Goal: Task Accomplishment & Management: Manage account settings

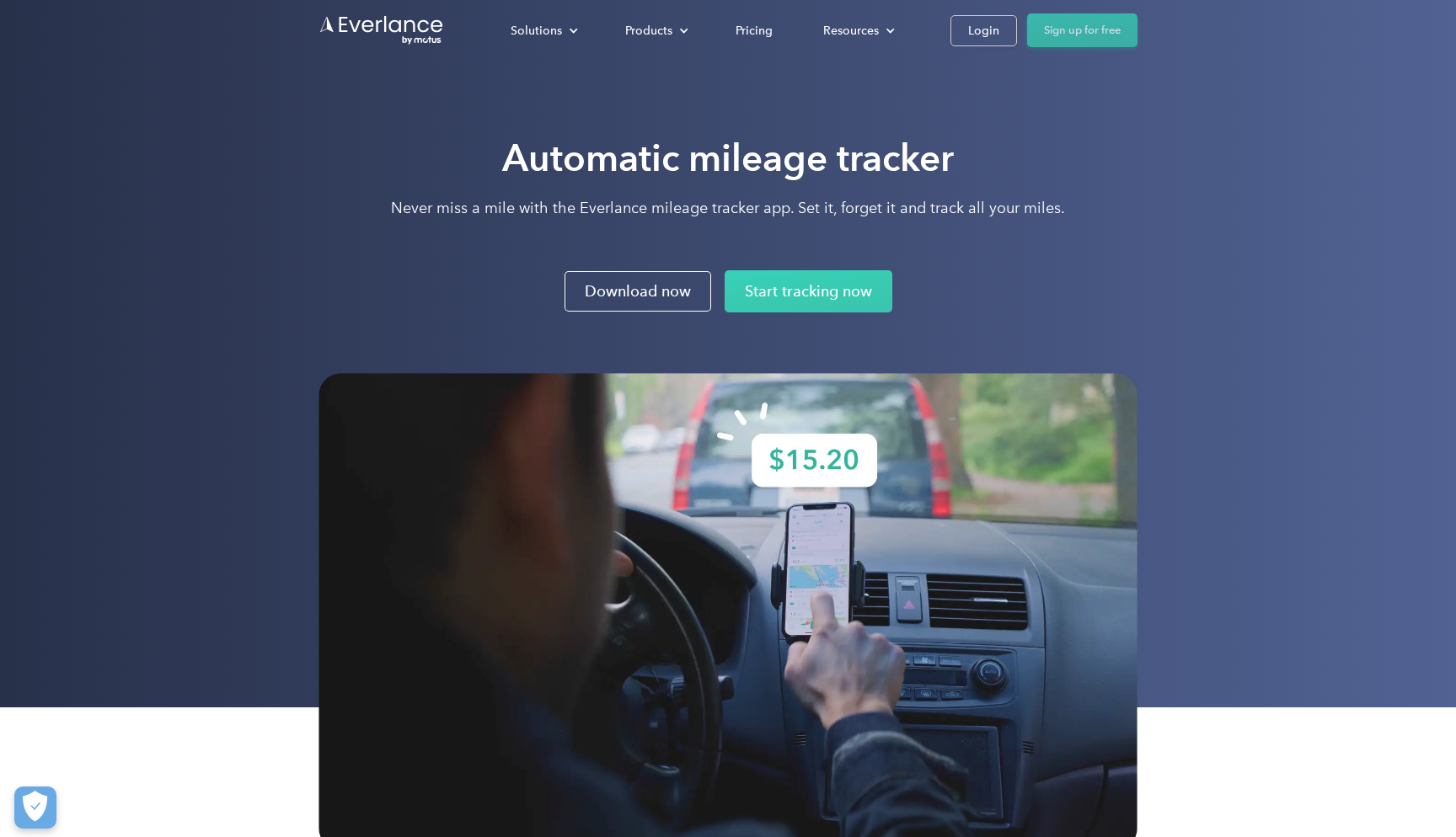
click at [1101, 30] on link "Sign up for free" at bounding box center [1082, 30] width 111 height 34
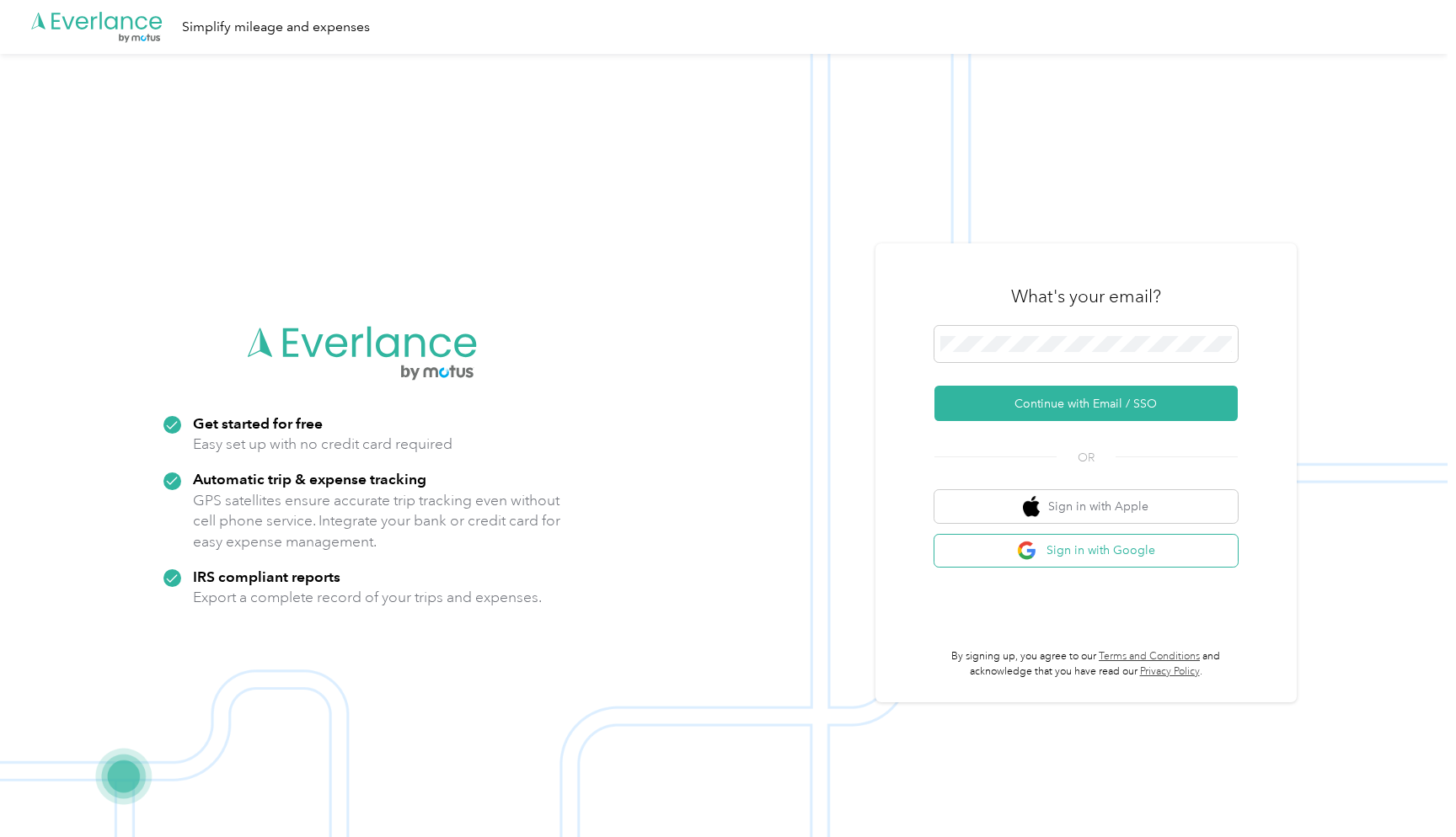
click at [1056, 560] on button "Sign in with Google" at bounding box center [1086, 551] width 303 height 33
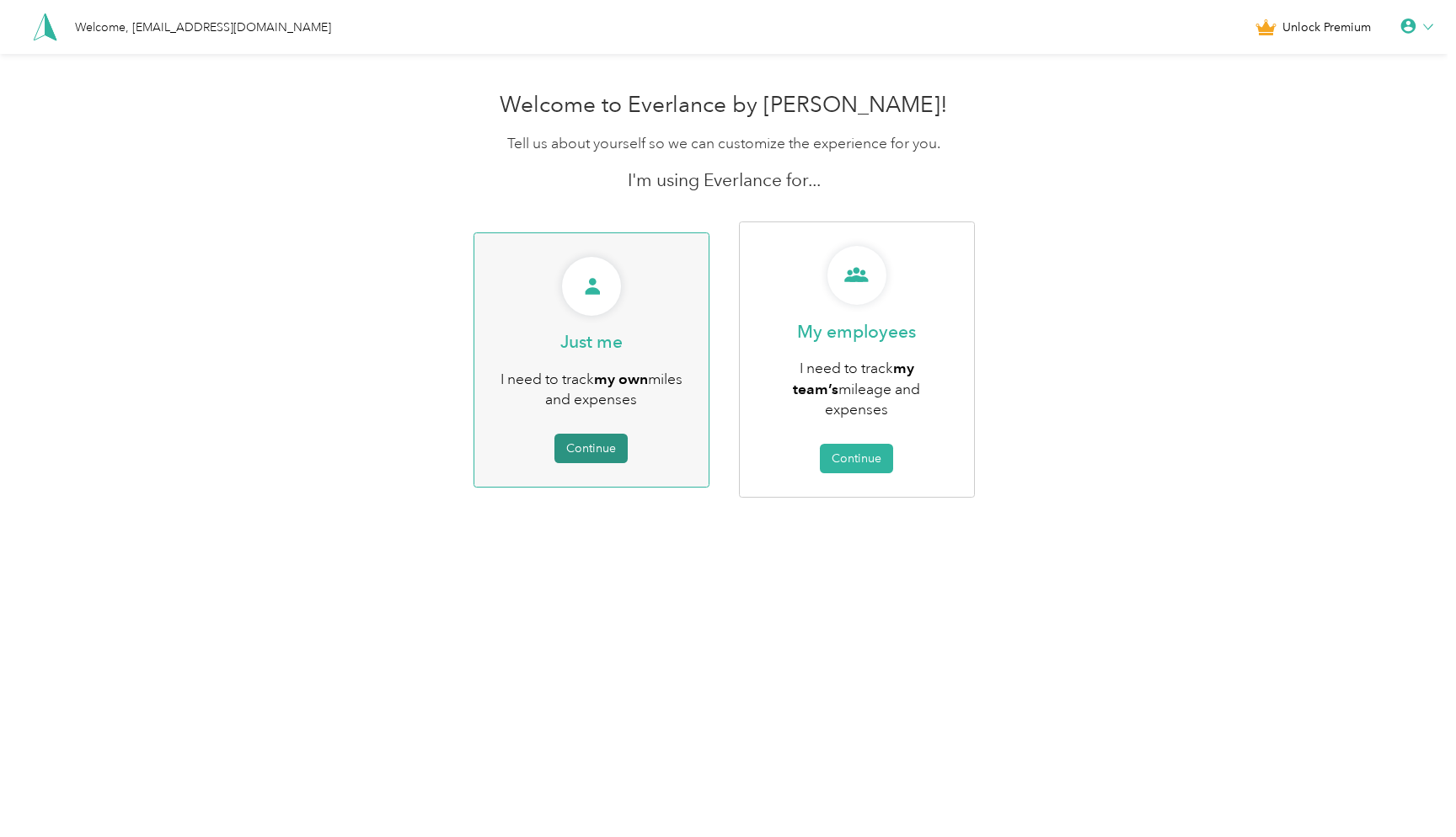
click at [587, 441] on button "Continue" at bounding box center [591, 448] width 74 height 30
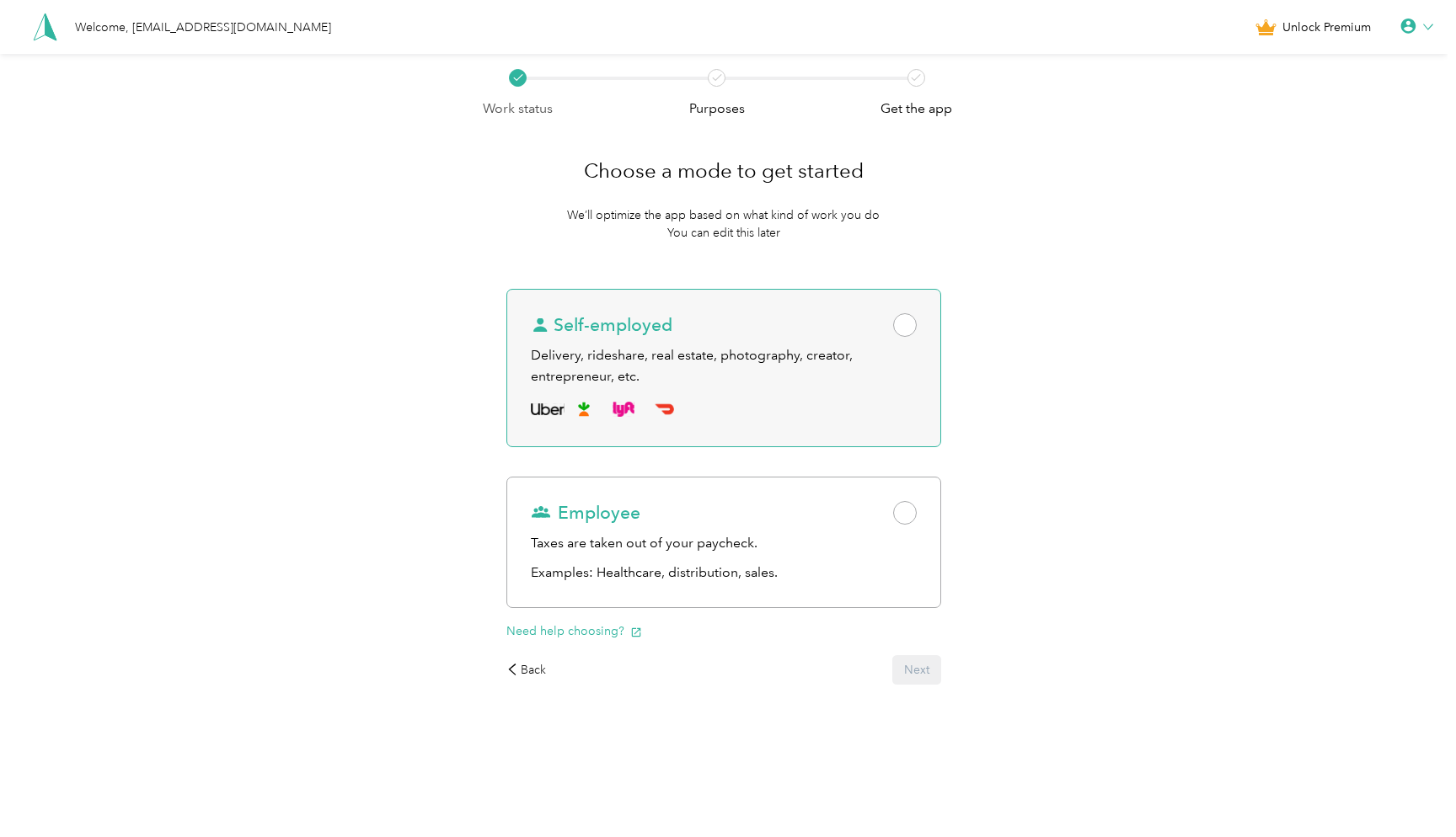
click at [917, 321] on span at bounding box center [905, 325] width 24 height 24
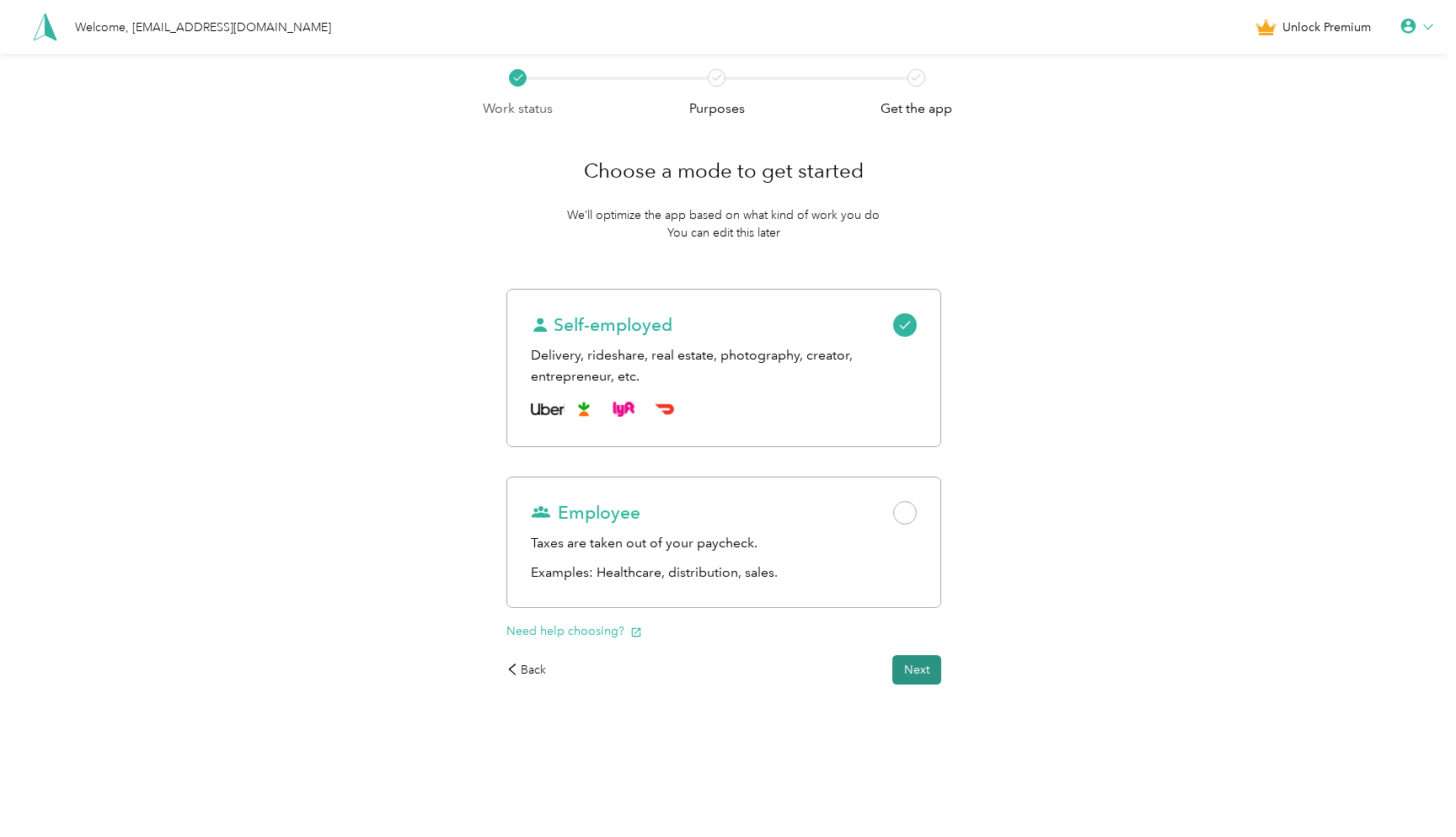
click at [919, 676] on button "Next" at bounding box center [917, 670] width 49 height 30
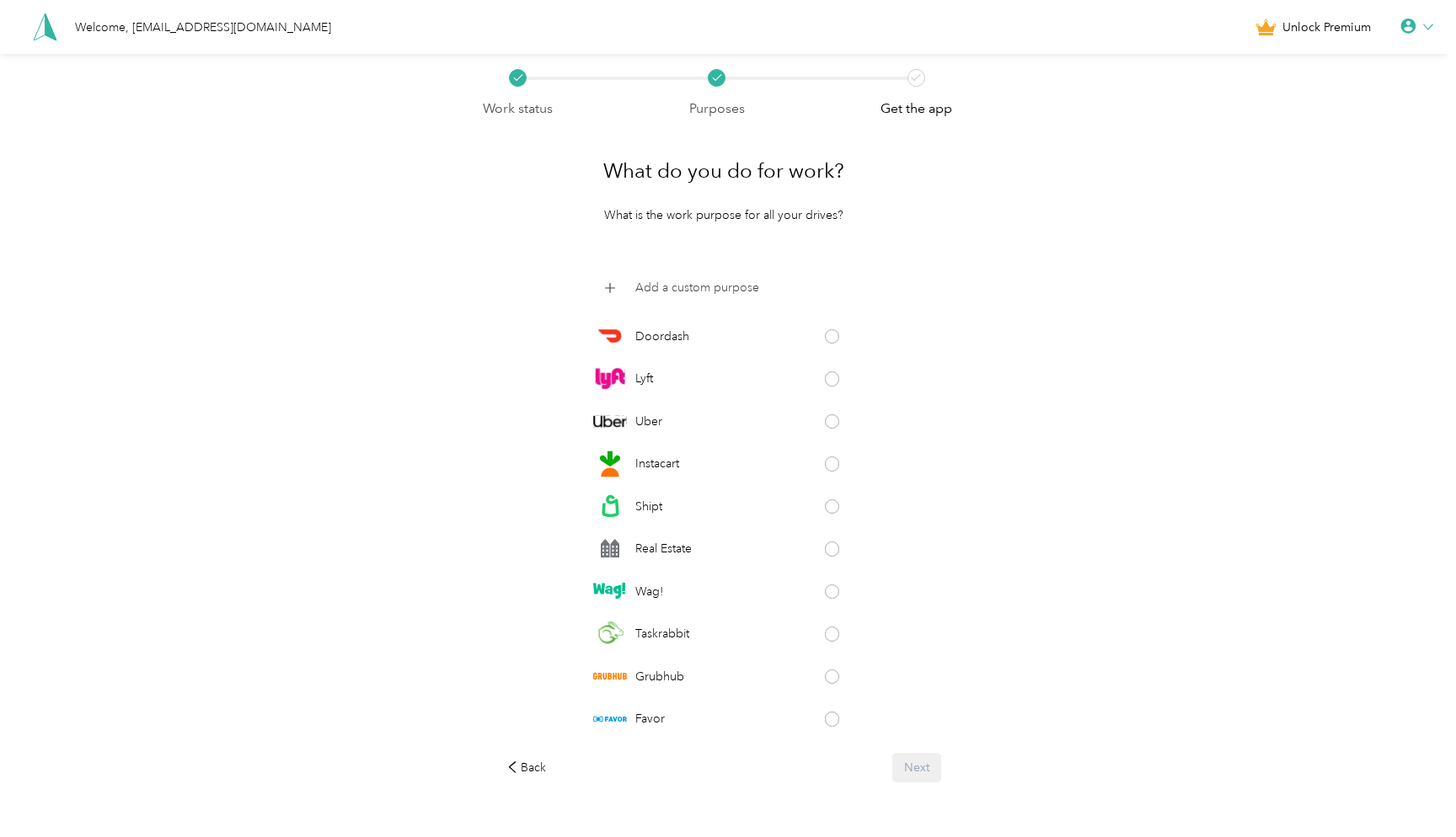
click at [710, 292] on p "Add a custom purpose" at bounding box center [697, 287] width 124 height 18
click at [998, 283] on div "Work status Purposes Get the app What do you do for work? What is the work purp…" at bounding box center [723, 469] width 1448 height 830
click at [919, 758] on div "Back Next" at bounding box center [724, 764] width 436 height 30
click at [929, 324] on div "Doordash Lyft Uber Instacart Shipt Real Estate Wag! Taskrabbit Grubhub Favor Am…" at bounding box center [724, 503] width 436 height 463
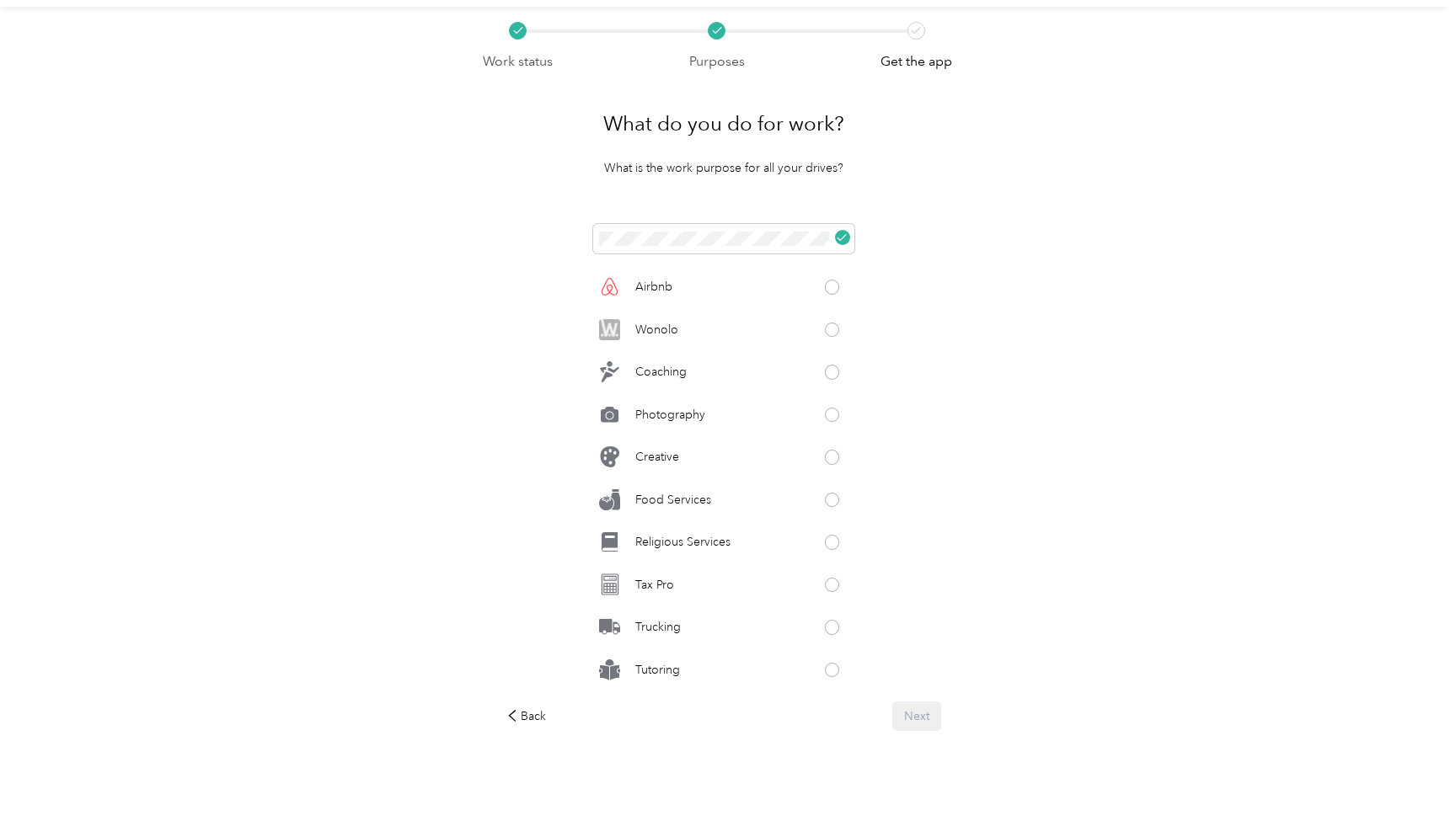
scroll to position [46, 0]
click at [941, 494] on div "Doordash Lyft Uber Instacart Shipt Real Estate Wag! Taskrabbit Grubhub Favor Am…" at bounding box center [724, 456] width 436 height 463
click at [524, 269] on div "Doordash Lyft Uber Instacart Shipt Real Estate Wag! Taskrabbit Grubhub Favor Am…" at bounding box center [724, 456] width 436 height 463
click at [847, 238] on icon at bounding box center [842, 238] width 10 height 10
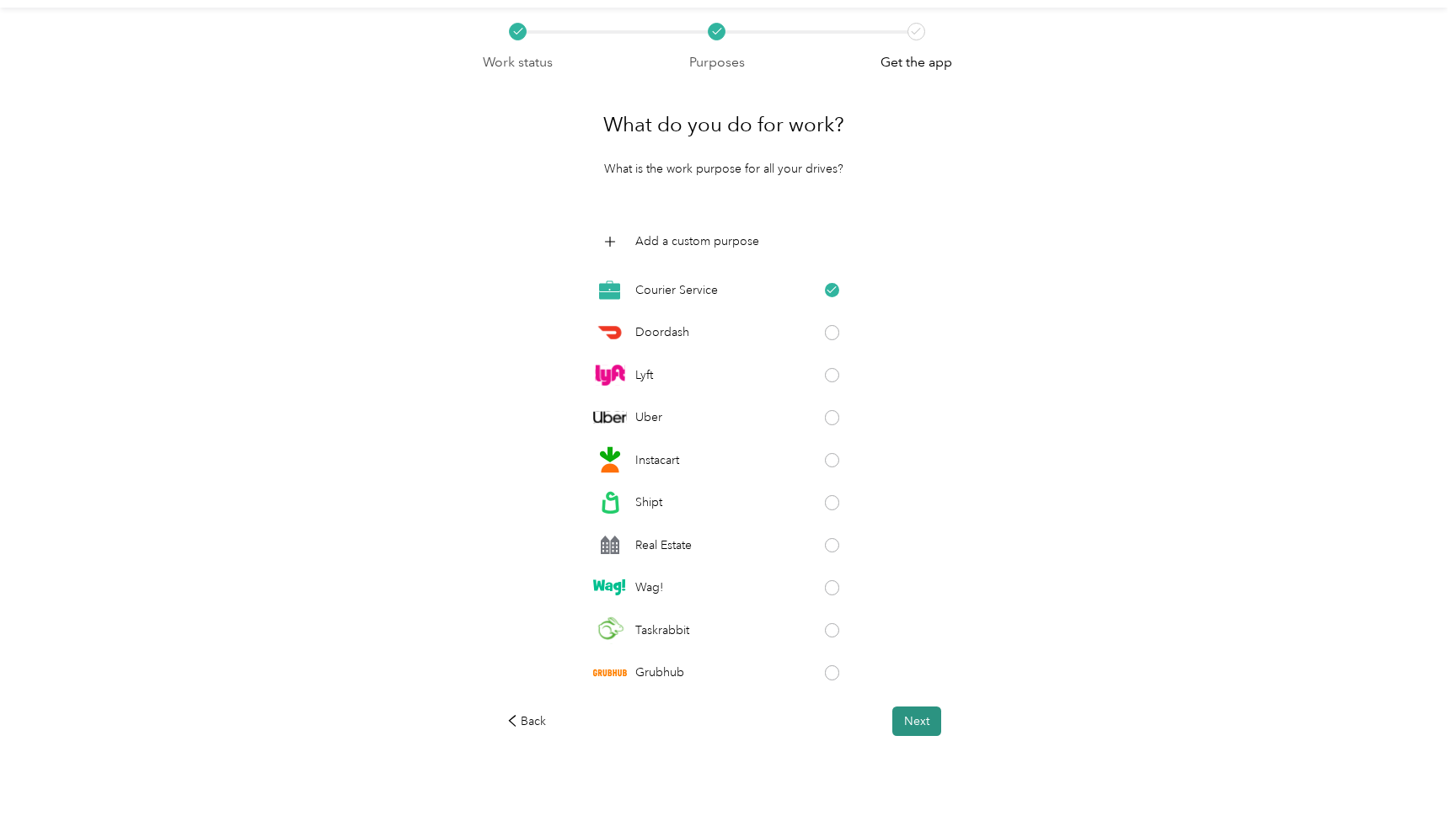
click at [937, 731] on button "Next" at bounding box center [917, 721] width 49 height 30
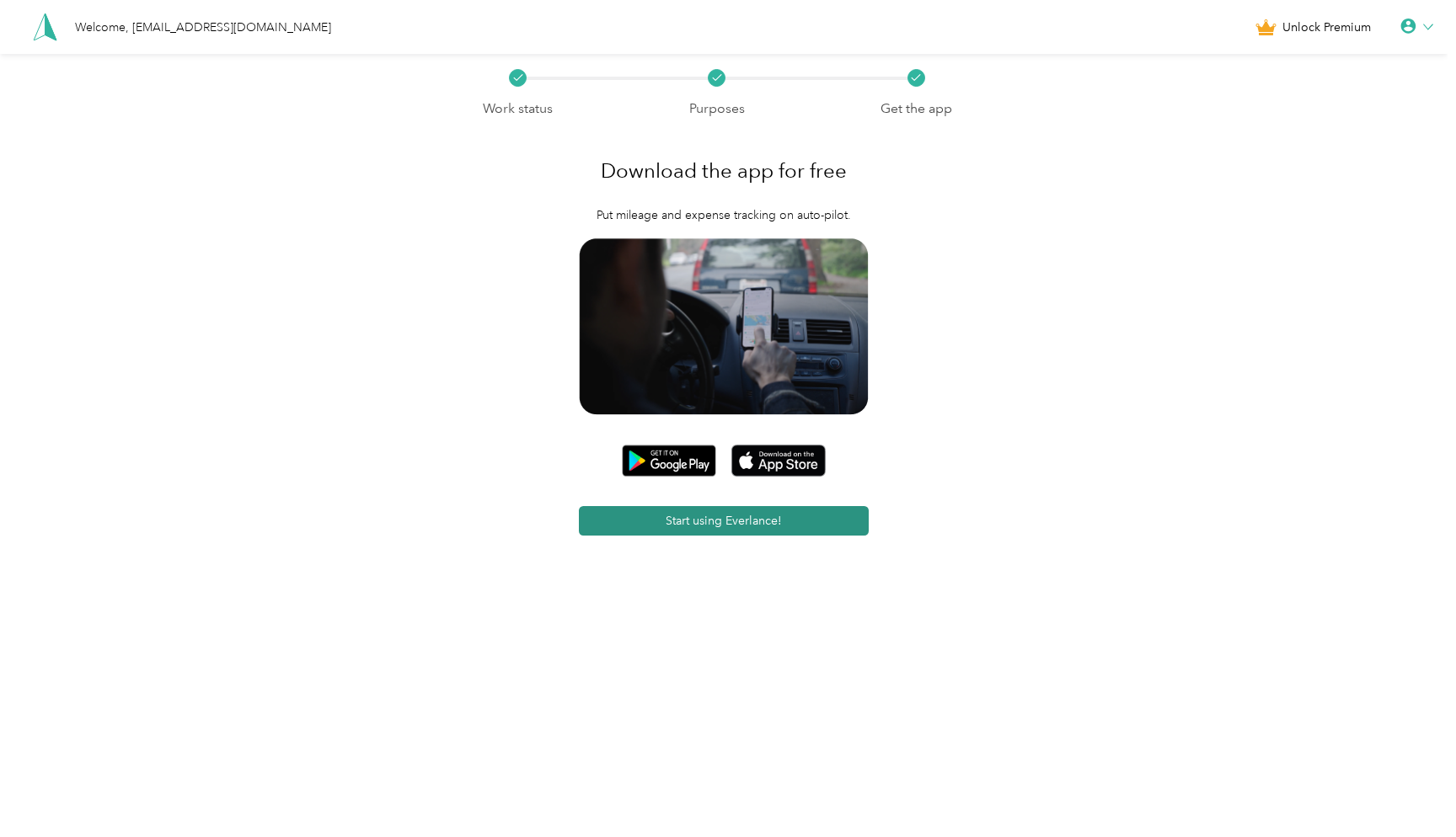
click at [839, 512] on button "Start using Everlance!" at bounding box center [723, 520] width 290 height 30
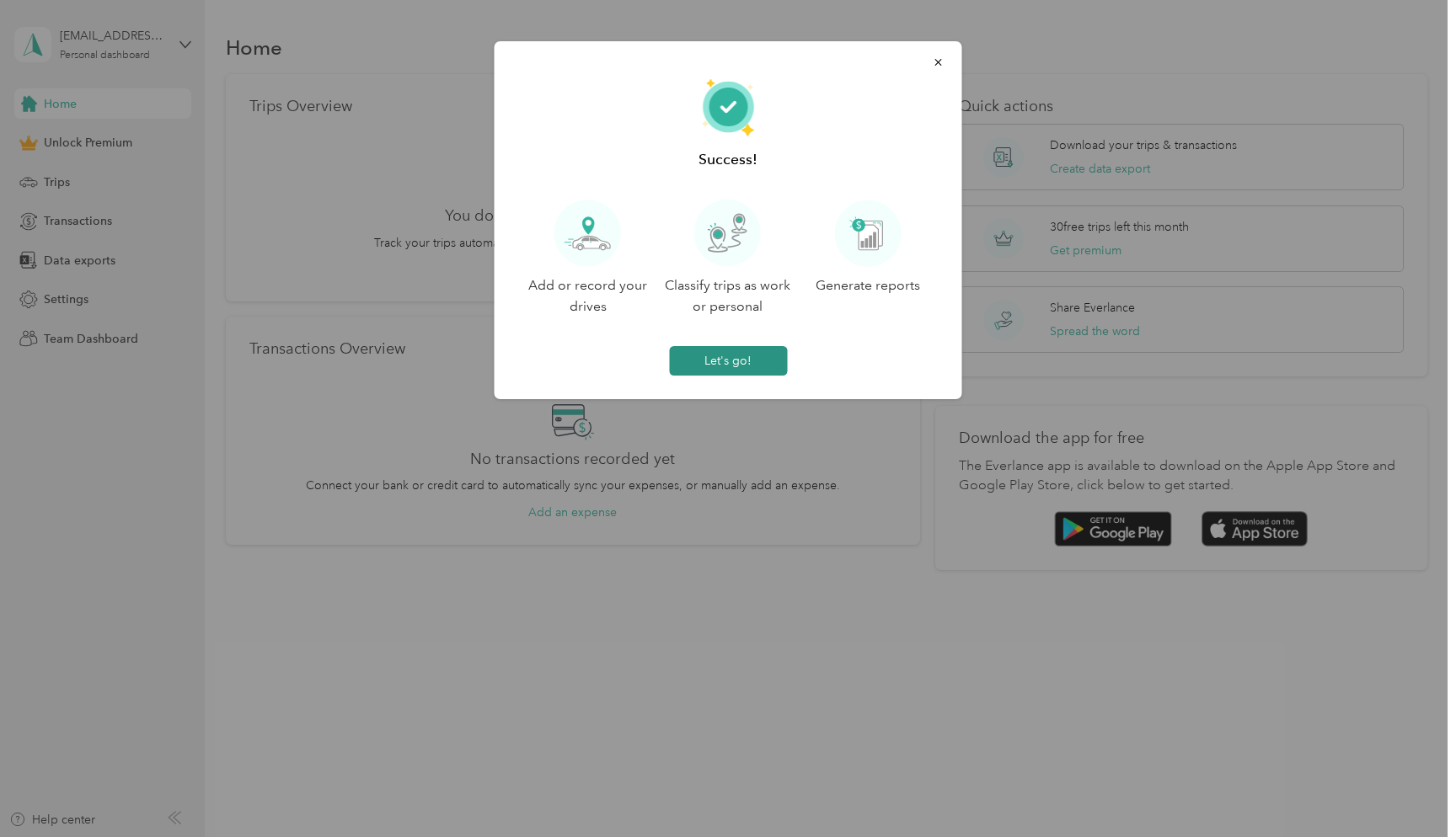
click at [703, 360] on button "Let's go!" at bounding box center [728, 361] width 118 height 30
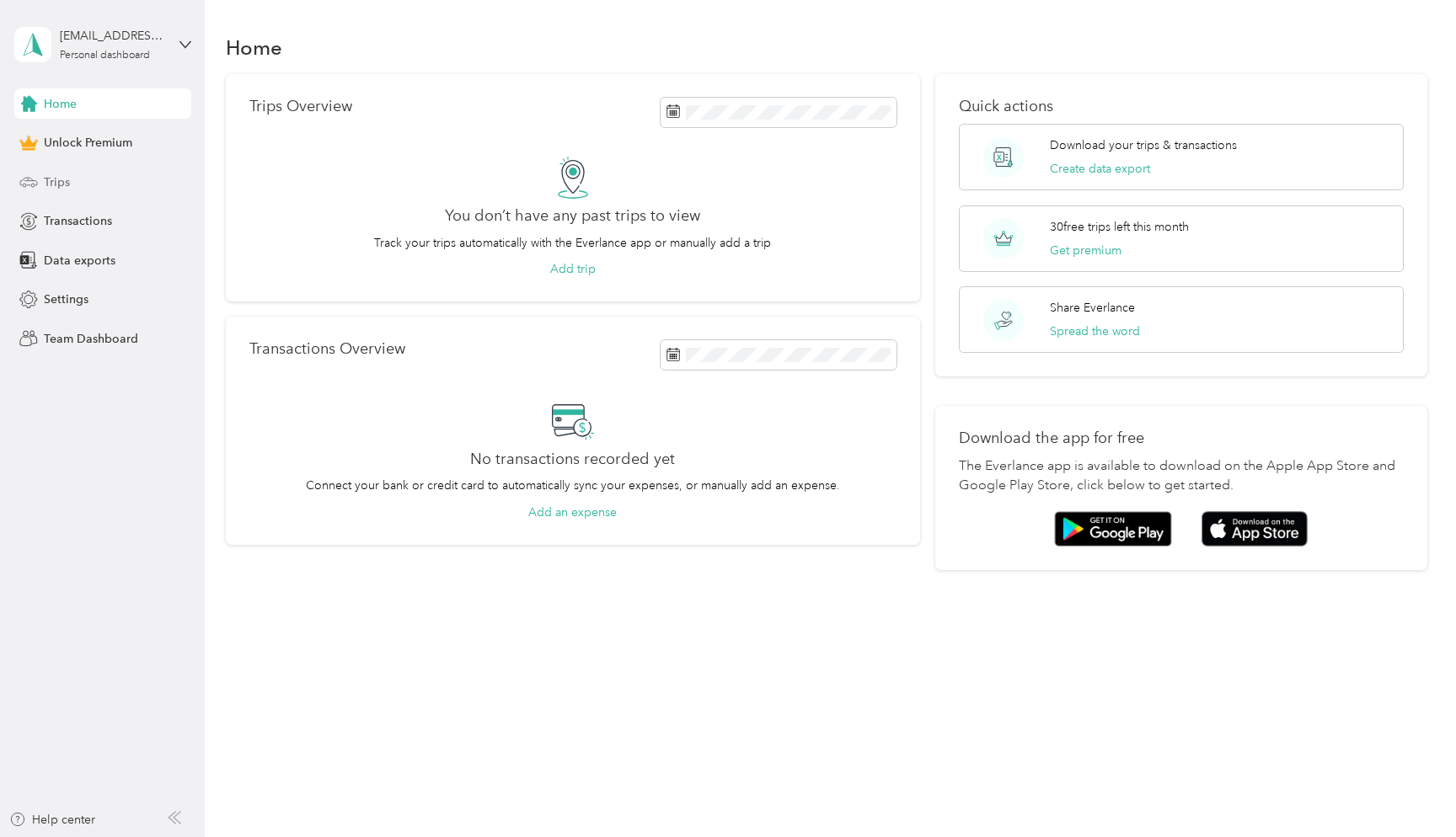
click at [63, 184] on span "Trips" at bounding box center [57, 182] width 26 height 18
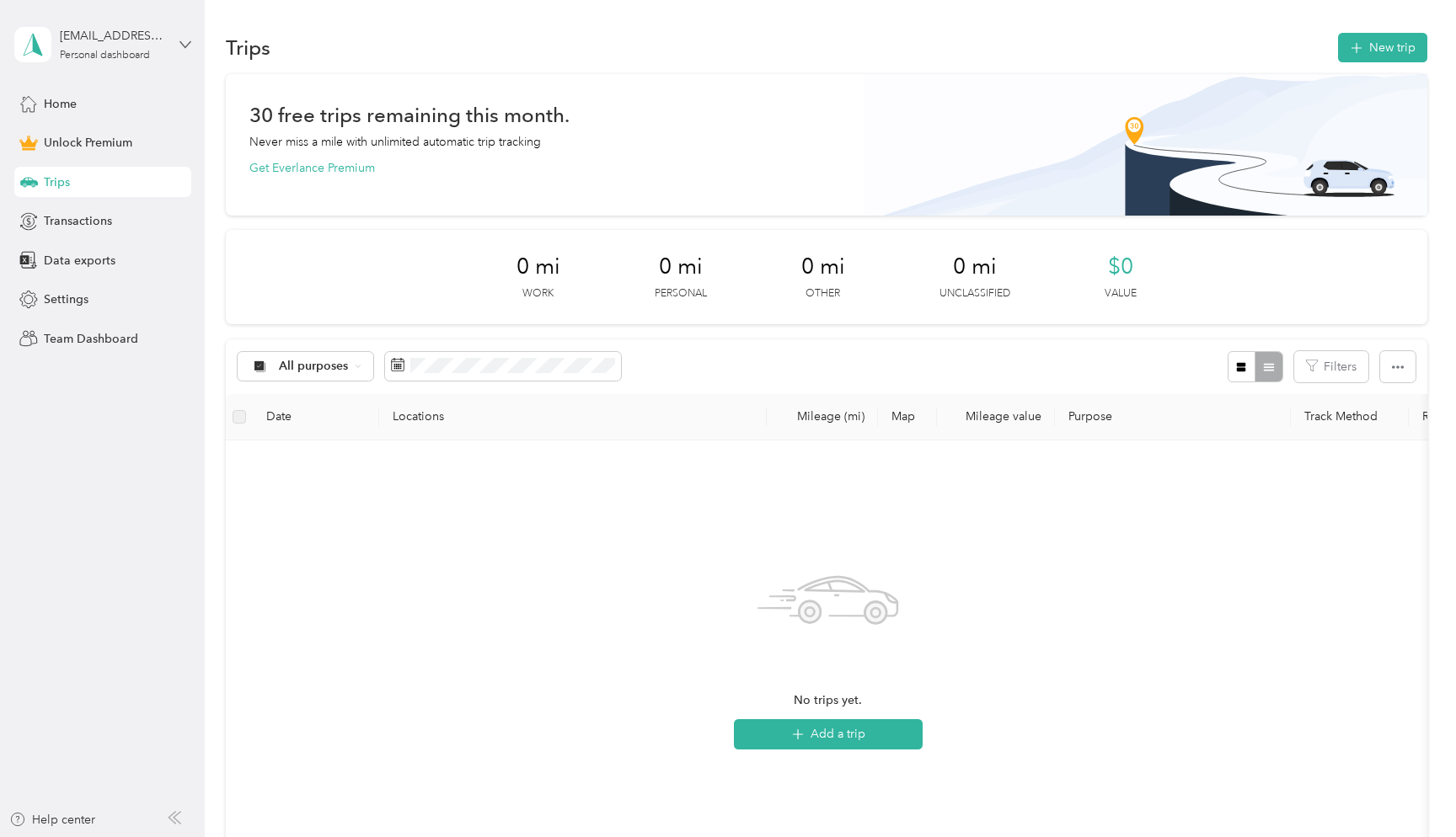
click at [190, 42] on icon at bounding box center [185, 45] width 12 height 12
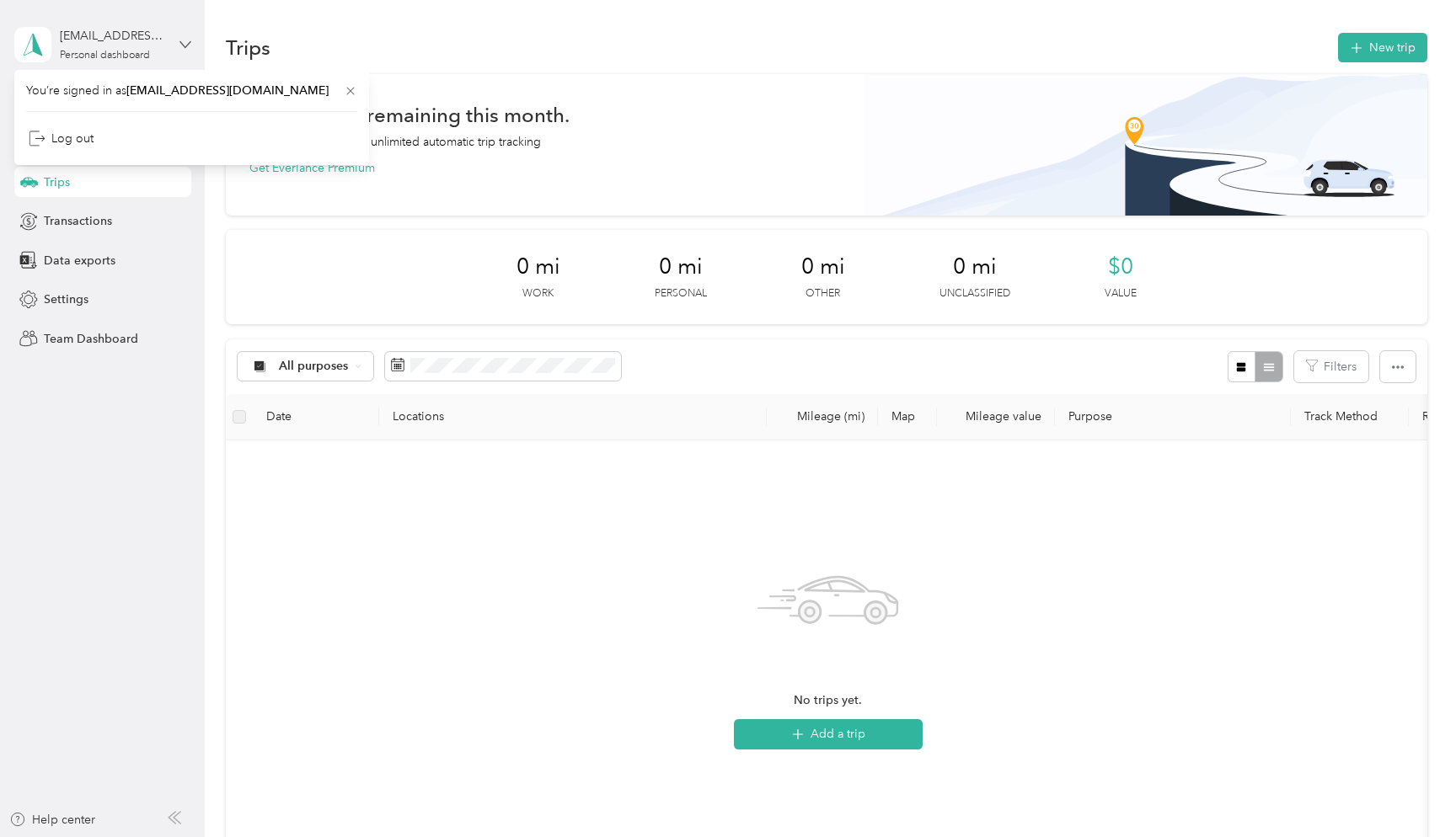
click at [190, 42] on icon at bounding box center [185, 45] width 12 height 12
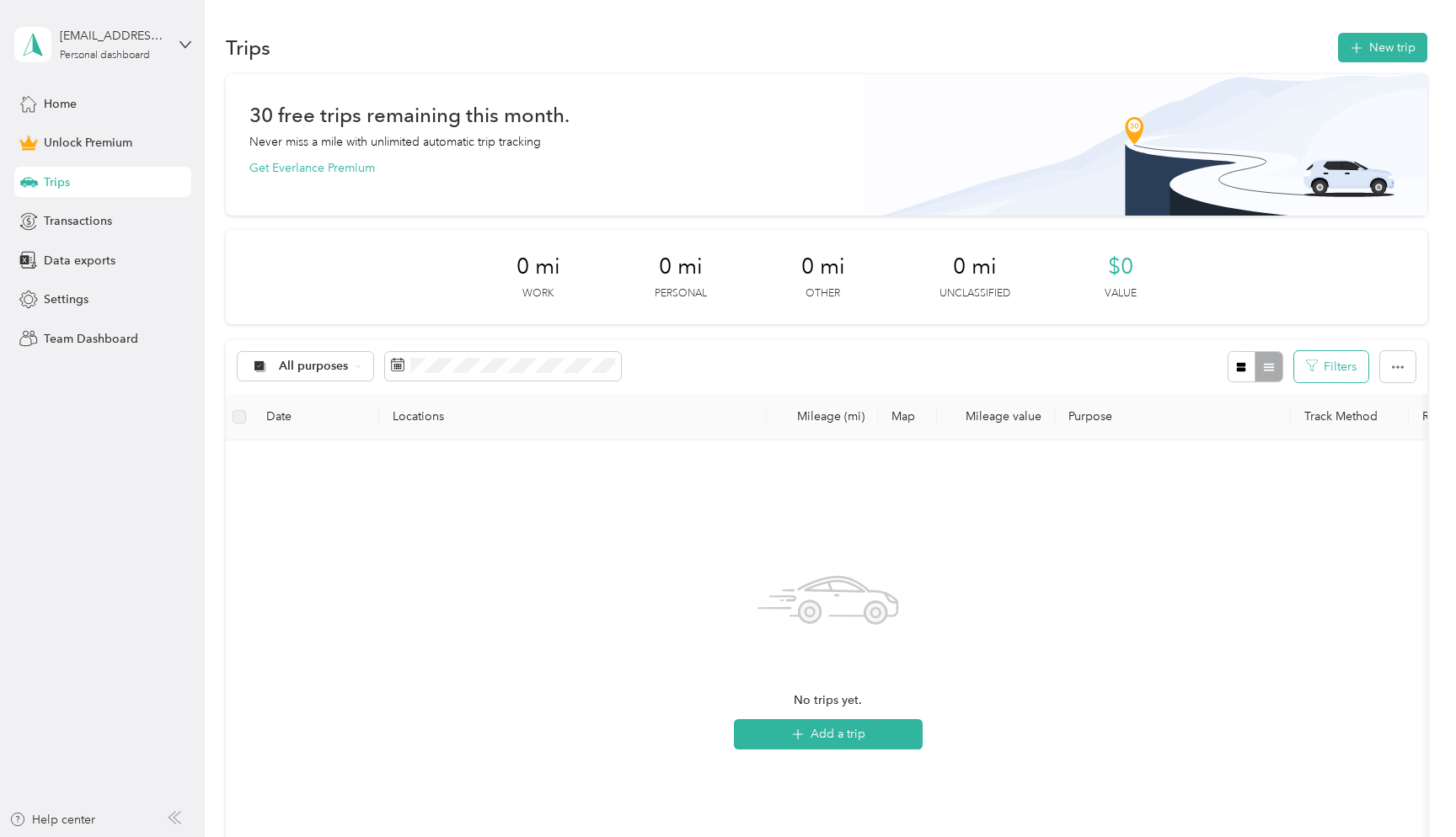
click at [1352, 372] on button "Filters" at bounding box center [1332, 367] width 74 height 31
click at [1353, 553] on icon at bounding box center [1350, 552] width 8 height 8
click at [1353, 552] on icon at bounding box center [1351, 552] width 5 height 3
click at [1399, 361] on icon "button" at bounding box center [1398, 367] width 12 height 12
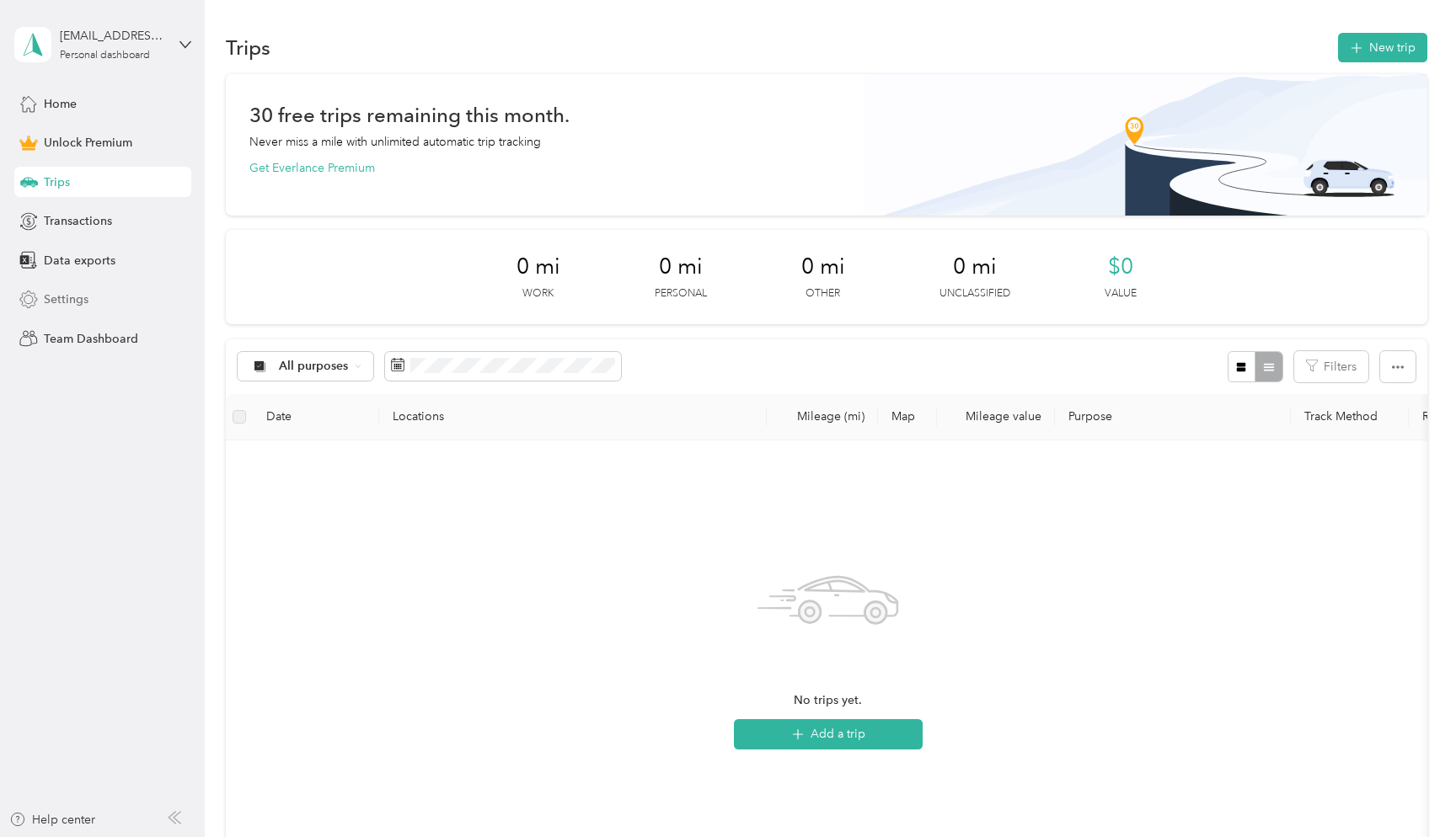
click at [66, 300] on span "Settings" at bounding box center [66, 299] width 45 height 18
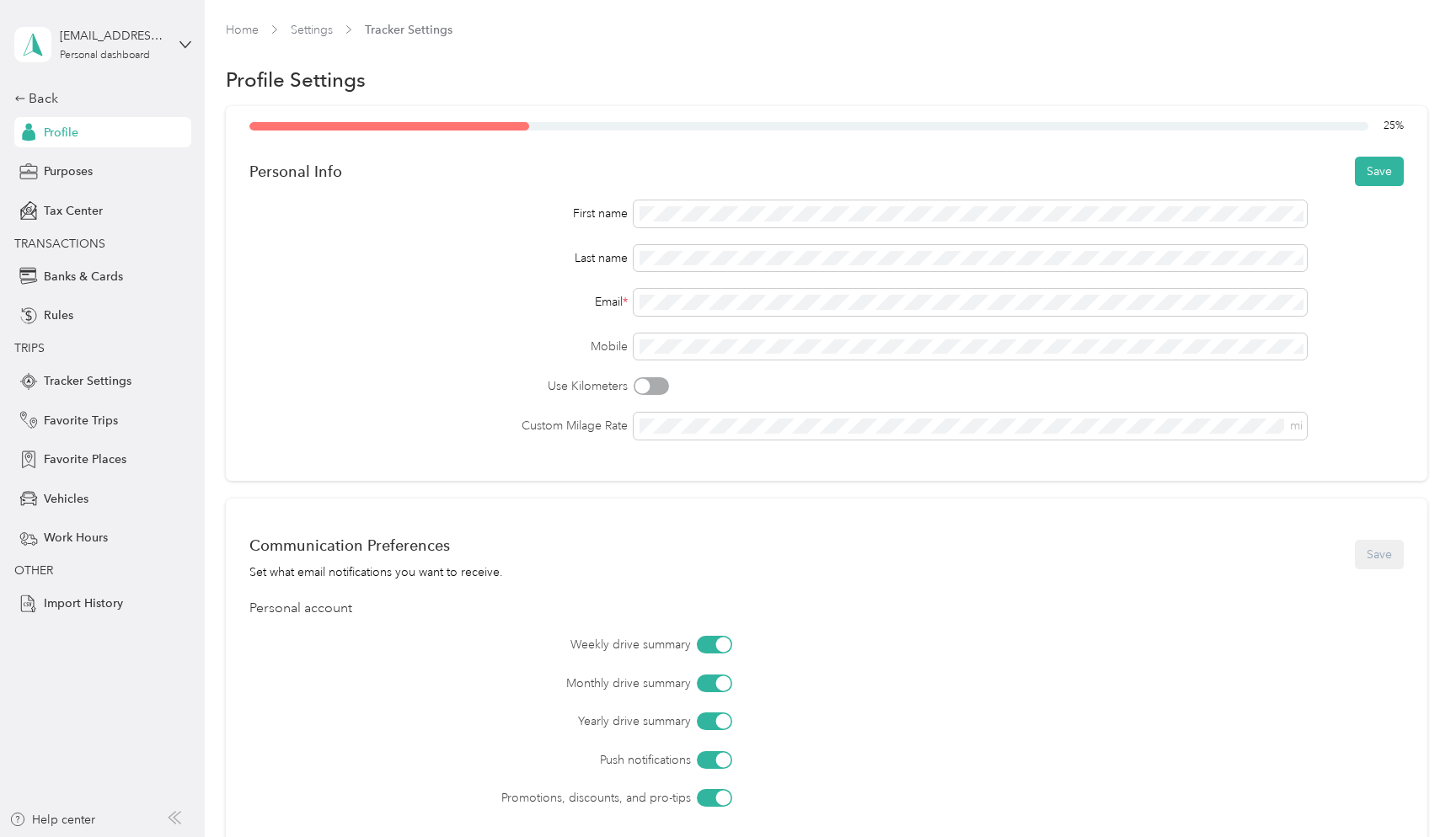
click at [454, 384] on label "Use Kilometers" at bounding box center [439, 386] width 379 height 18
click at [109, 274] on span "Banks & Cards" at bounding box center [84, 276] width 79 height 18
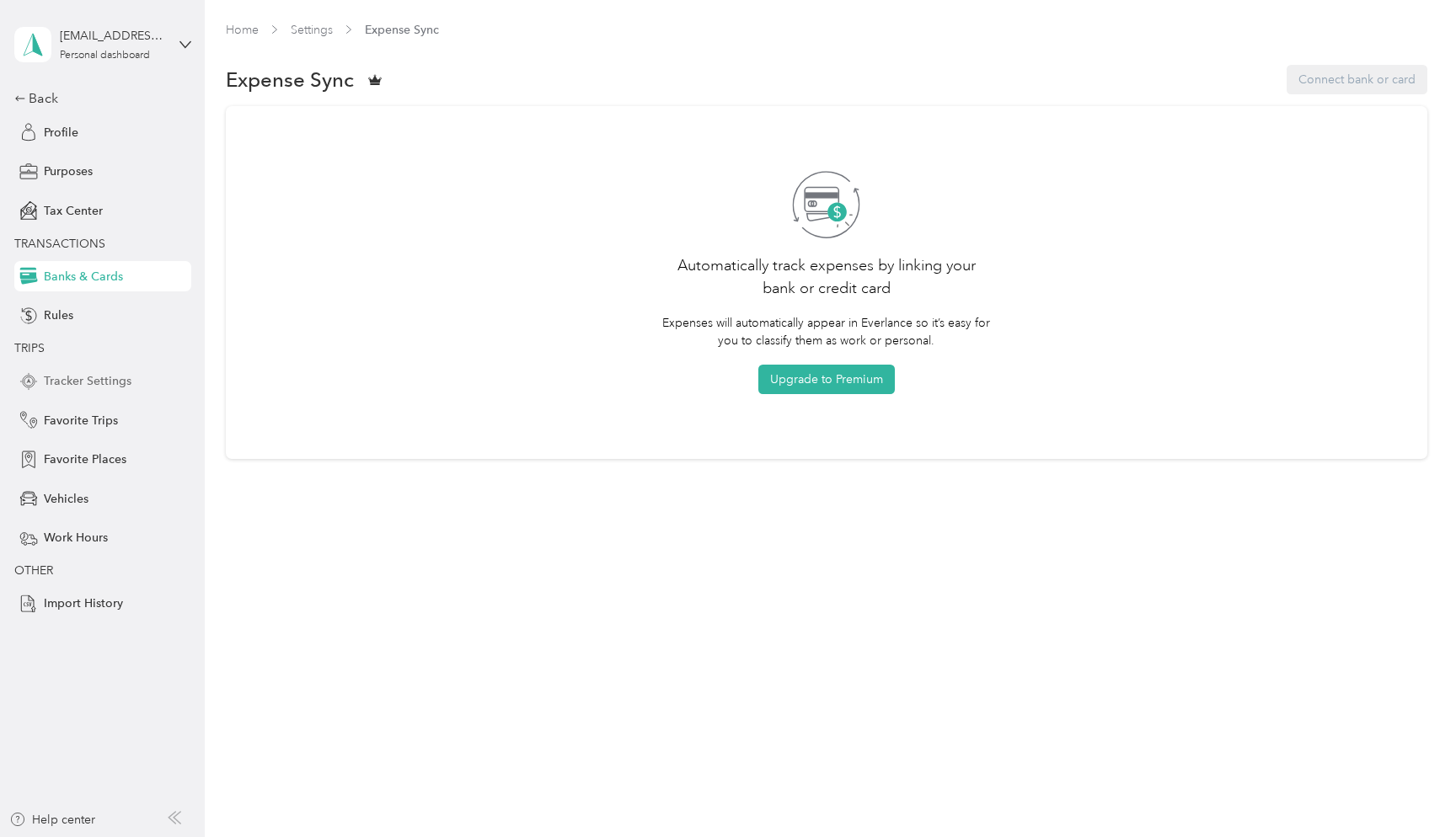
click at [94, 389] on span "Tracker Settings" at bounding box center [88, 381] width 88 height 18
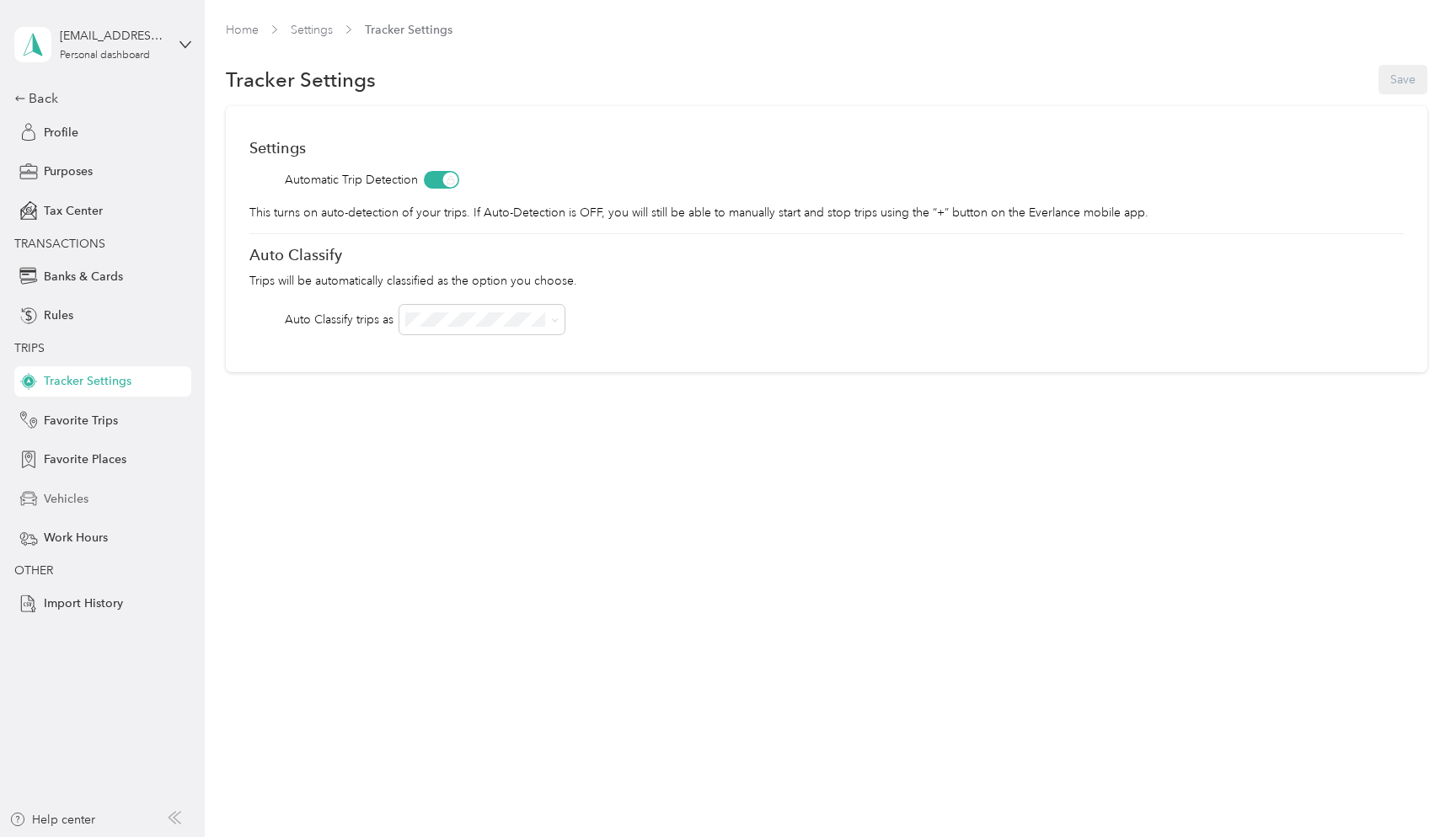
click at [77, 499] on span "Vehicles" at bounding box center [66, 498] width 45 height 18
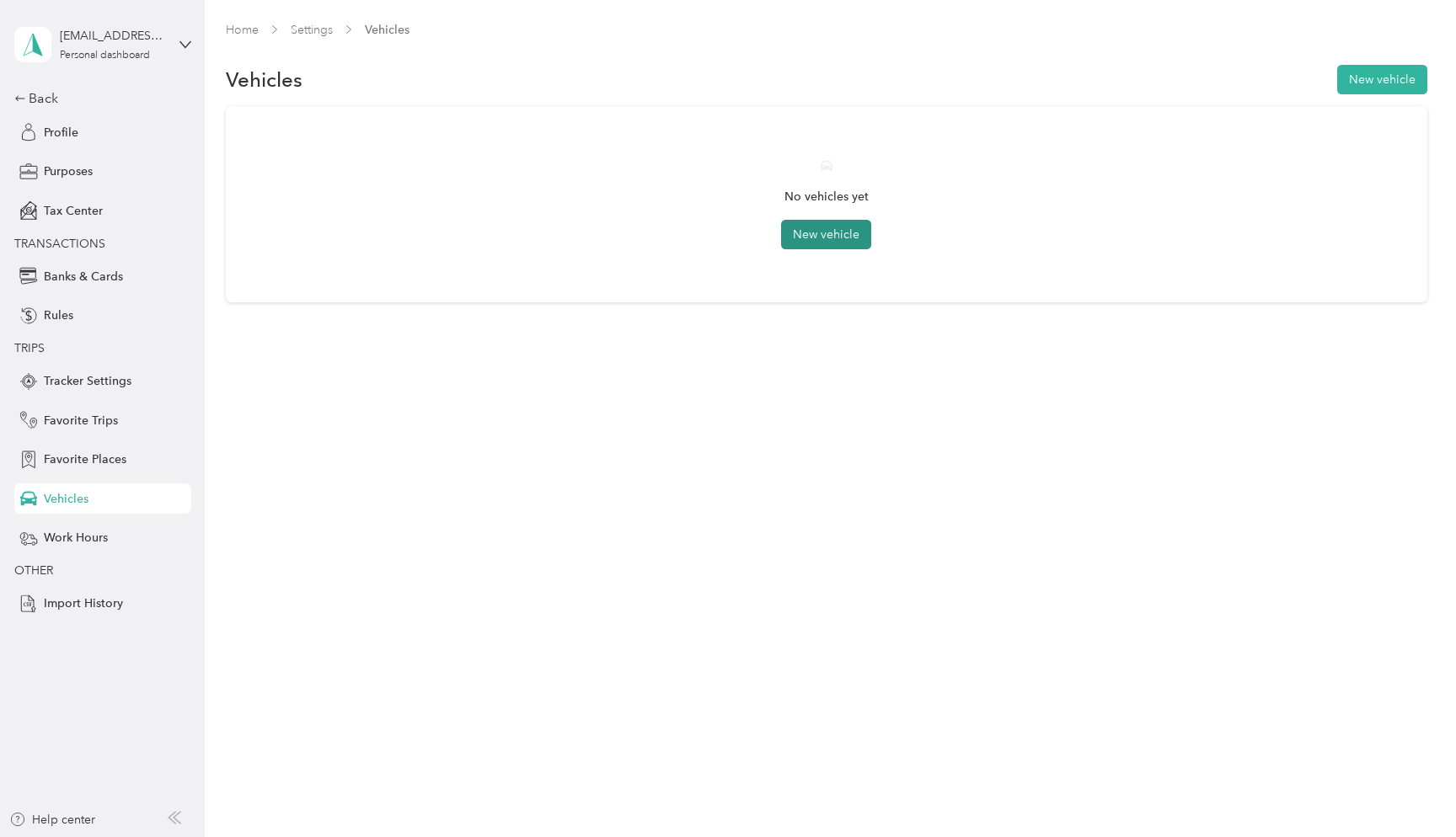
click at [837, 228] on button "New vehicle" at bounding box center [826, 234] width 90 height 30
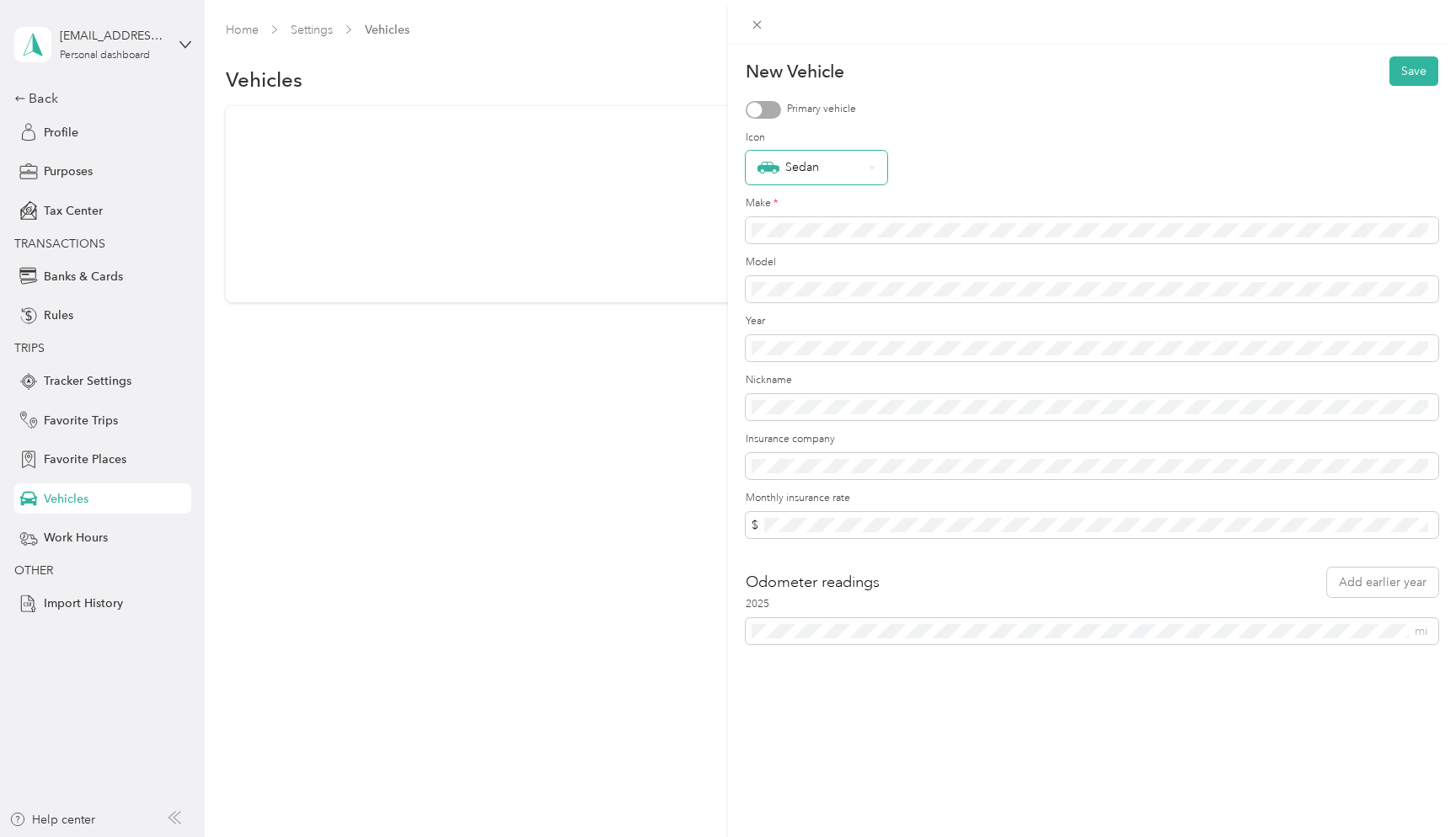
click at [884, 167] on div "Sedan" at bounding box center [817, 168] width 142 height 34
click at [815, 407] on li "Pickup" at bounding box center [817, 400] width 142 height 30
click at [828, 205] on div "Make *" at bounding box center [1093, 210] width 693 height 47
click at [679, 334] on div "New Vehicle Save Primary vehicle Icon Pickup Make * Model Year Nickname Insuran…" at bounding box center [728, 418] width 1456 height 837
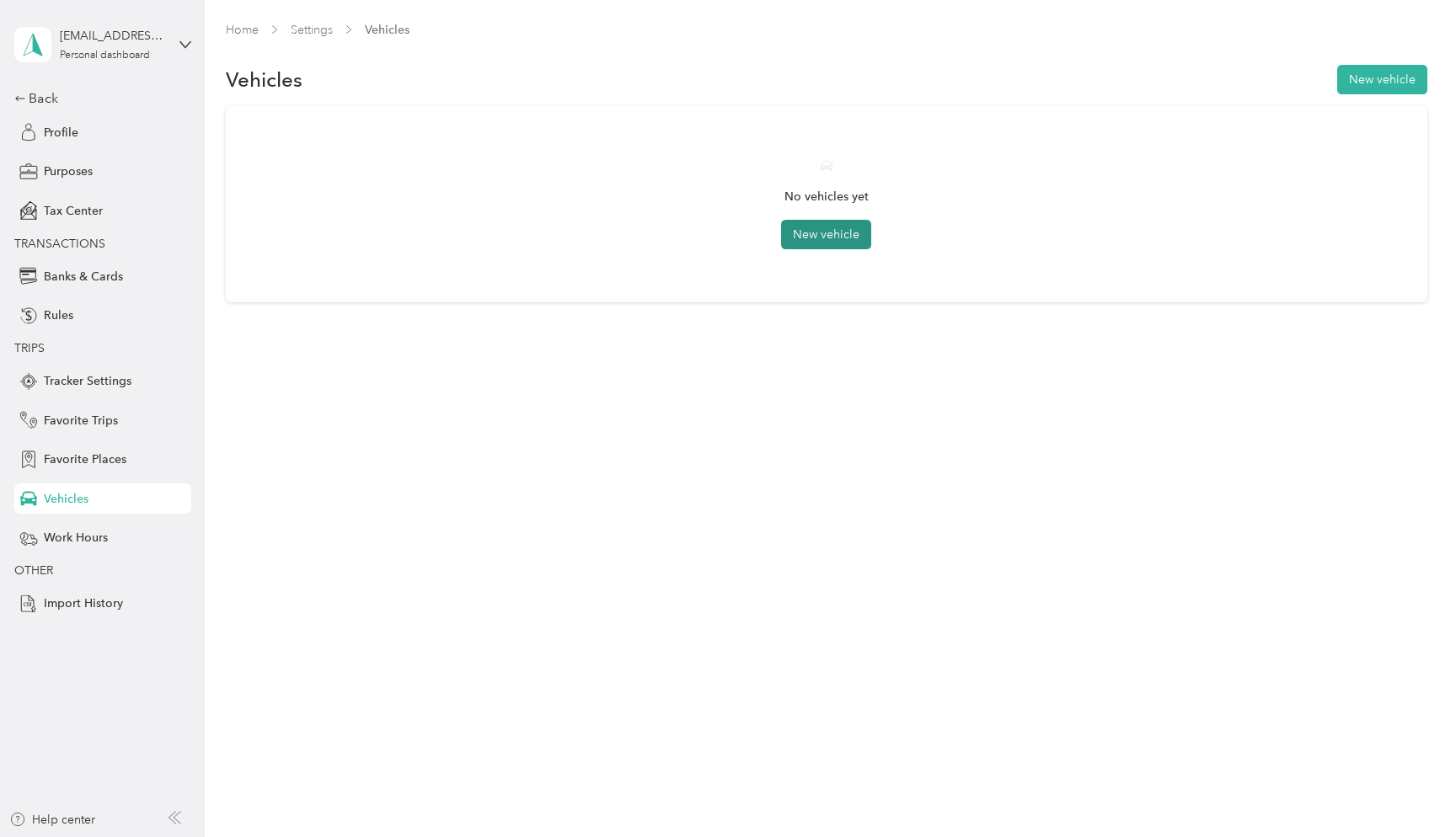
click at [840, 238] on button "New vehicle" at bounding box center [826, 234] width 90 height 30
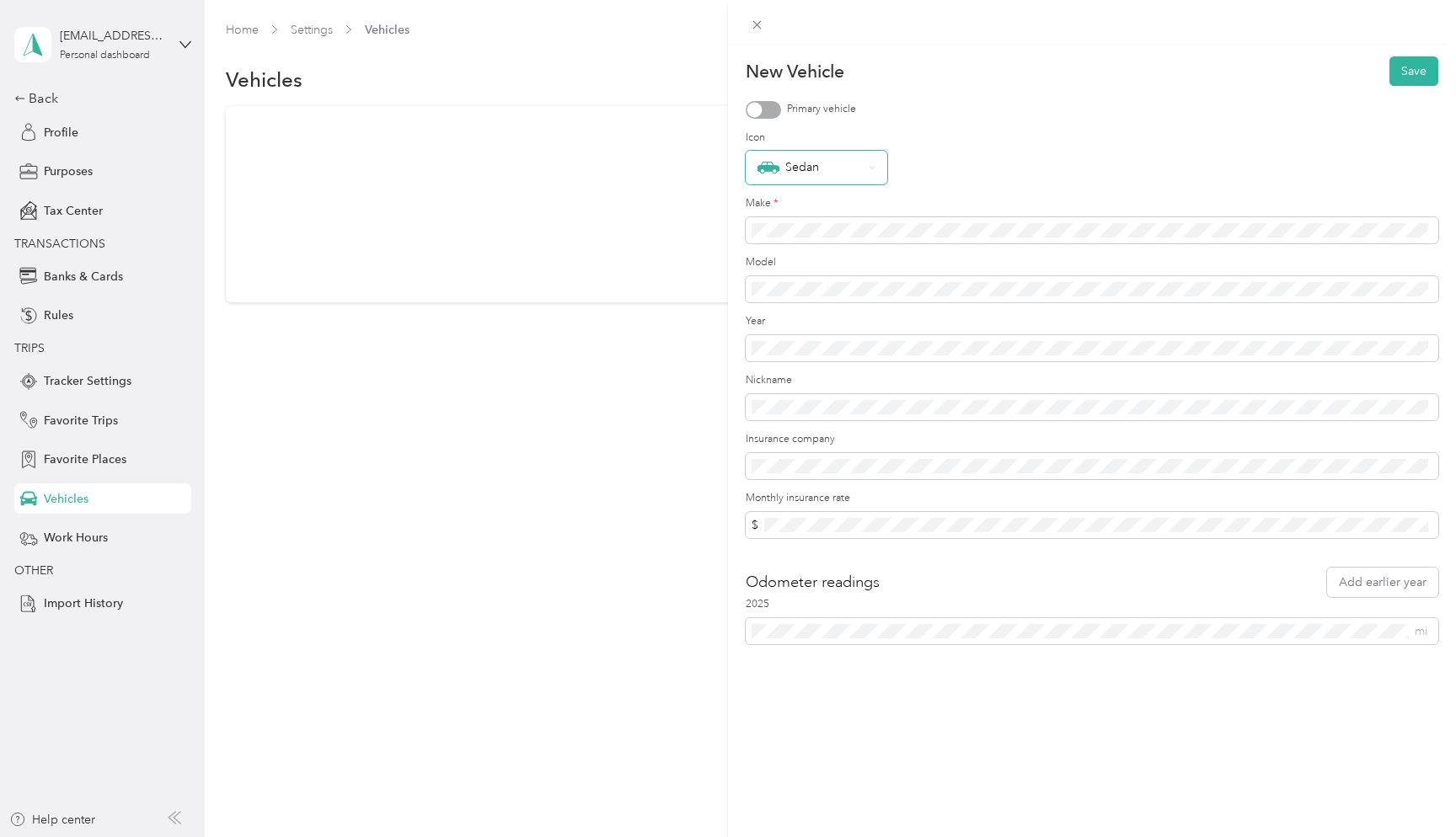
click at [878, 167] on div "Sedan" at bounding box center [817, 168] width 142 height 34
click at [826, 394] on div "Pickup" at bounding box center [817, 401] width 118 height 18
click at [1050, 708] on div "New Vehicle Save Primary vehicle Icon Pickup Make * Model Year Nickname Insuran…" at bounding box center [1093, 463] width 728 height 837
click at [755, 101] on div at bounding box center [764, 110] width 35 height 18
click at [1427, 75] on button "Save" at bounding box center [1414, 71] width 49 height 30
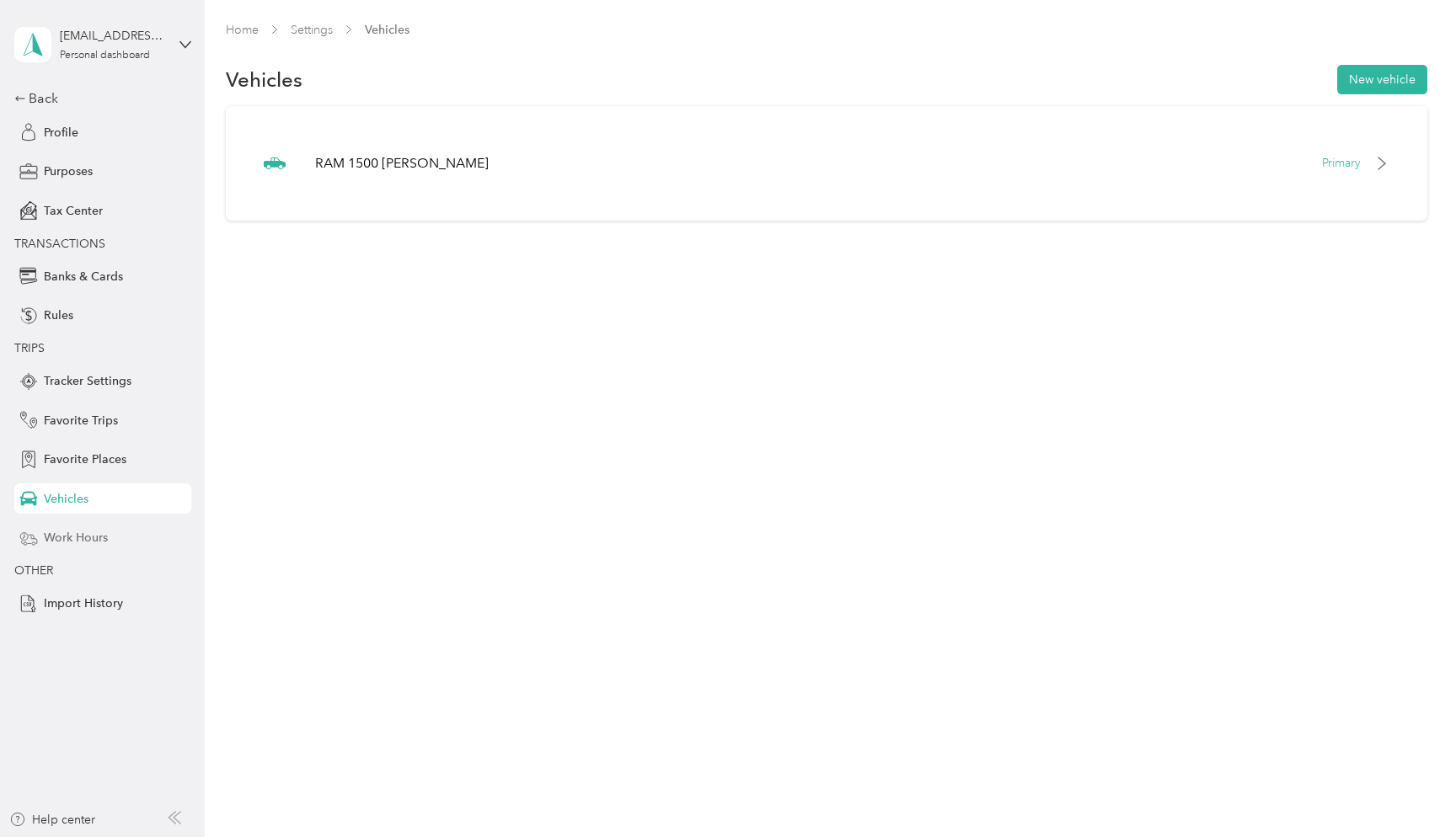
click at [68, 532] on span "Work Hours" at bounding box center [76, 537] width 64 height 18
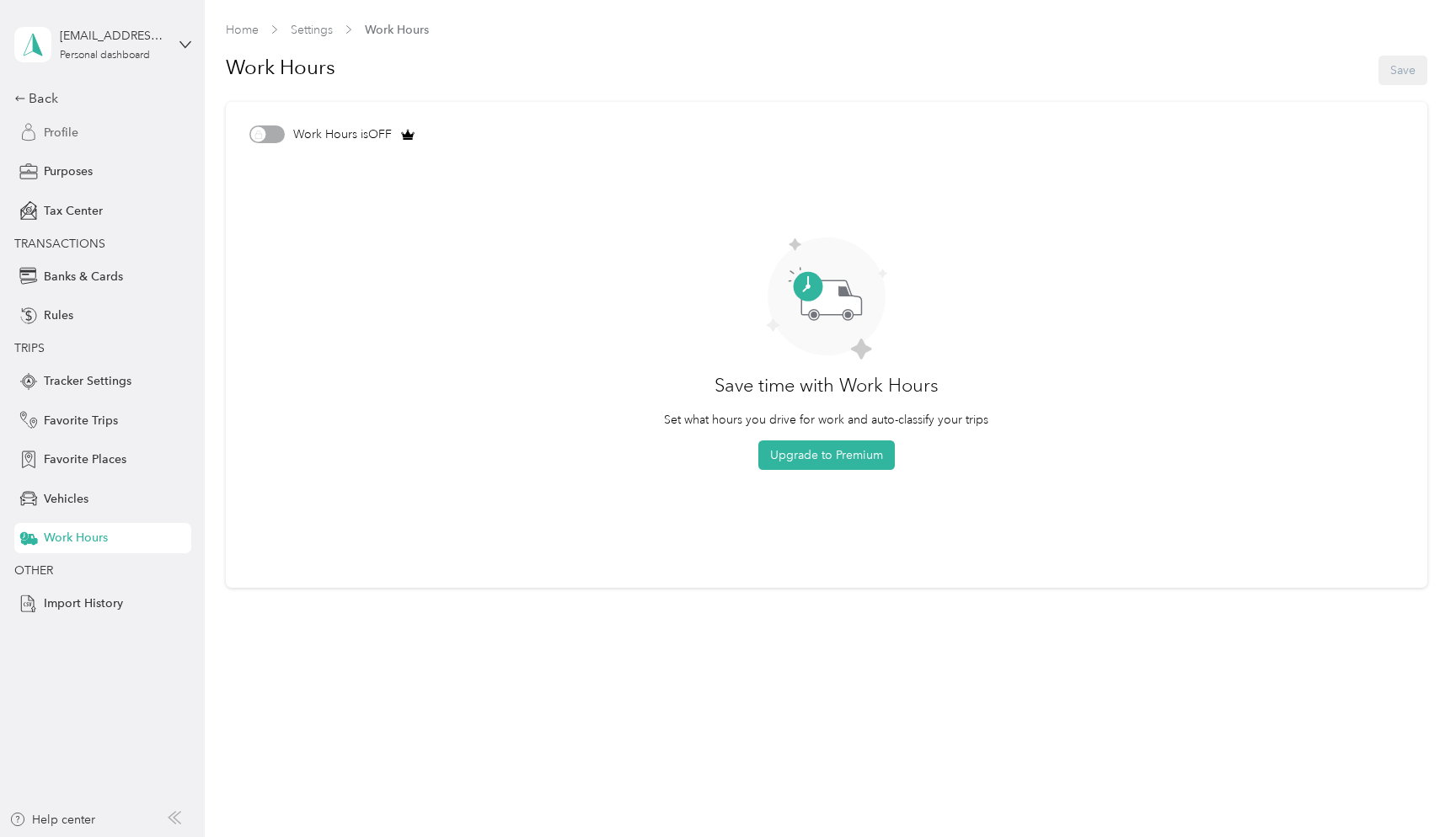
click at [64, 133] on span "Profile" at bounding box center [61, 133] width 35 height 18
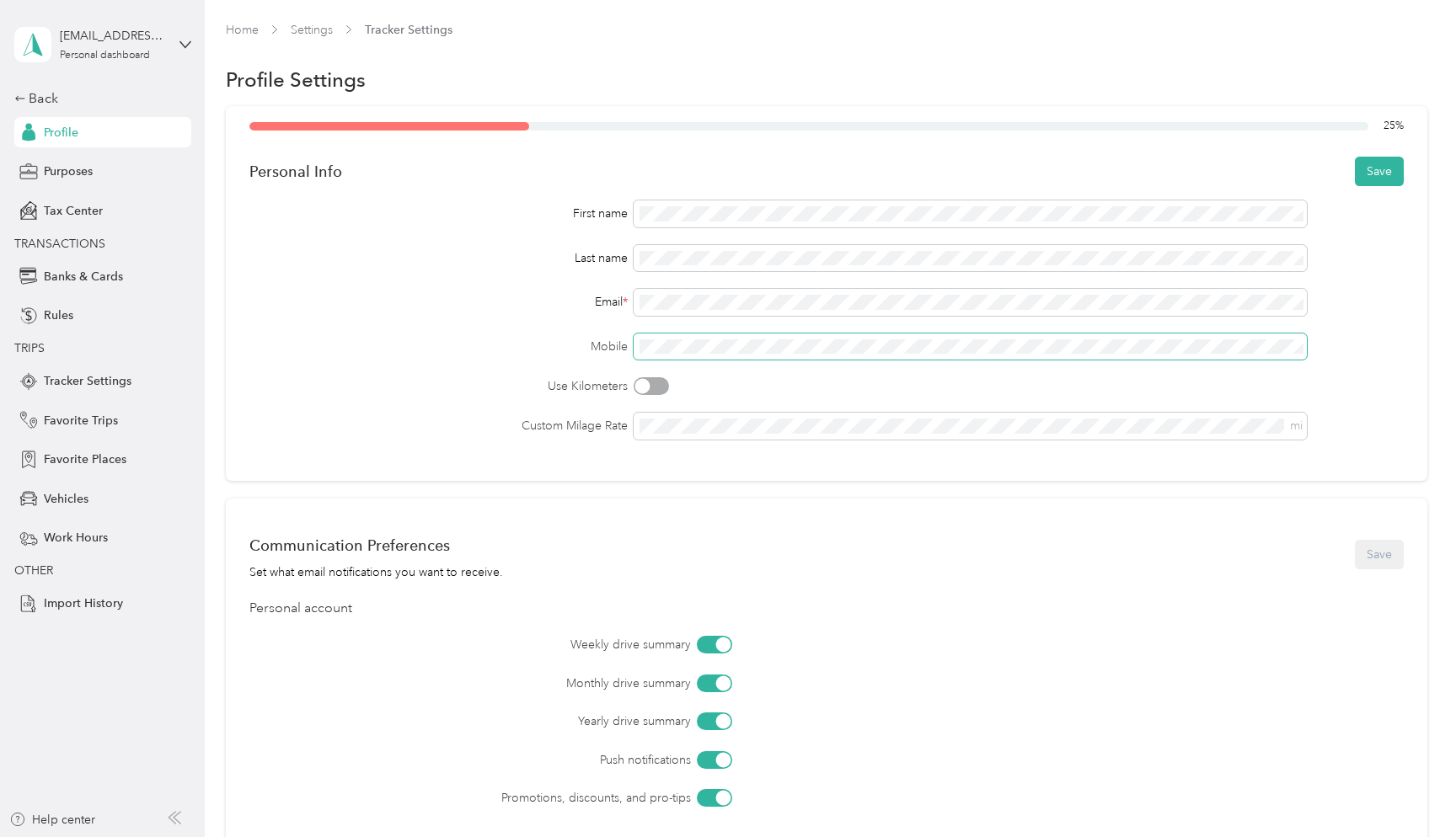
click at [815, 357] on span at bounding box center [970, 347] width 673 height 27
click at [815, 355] on span at bounding box center [970, 347] width 673 height 27
click at [461, 388] on label "Use Kilometers" at bounding box center [439, 386] width 379 height 18
click at [1368, 182] on button "Save" at bounding box center [1380, 171] width 49 height 30
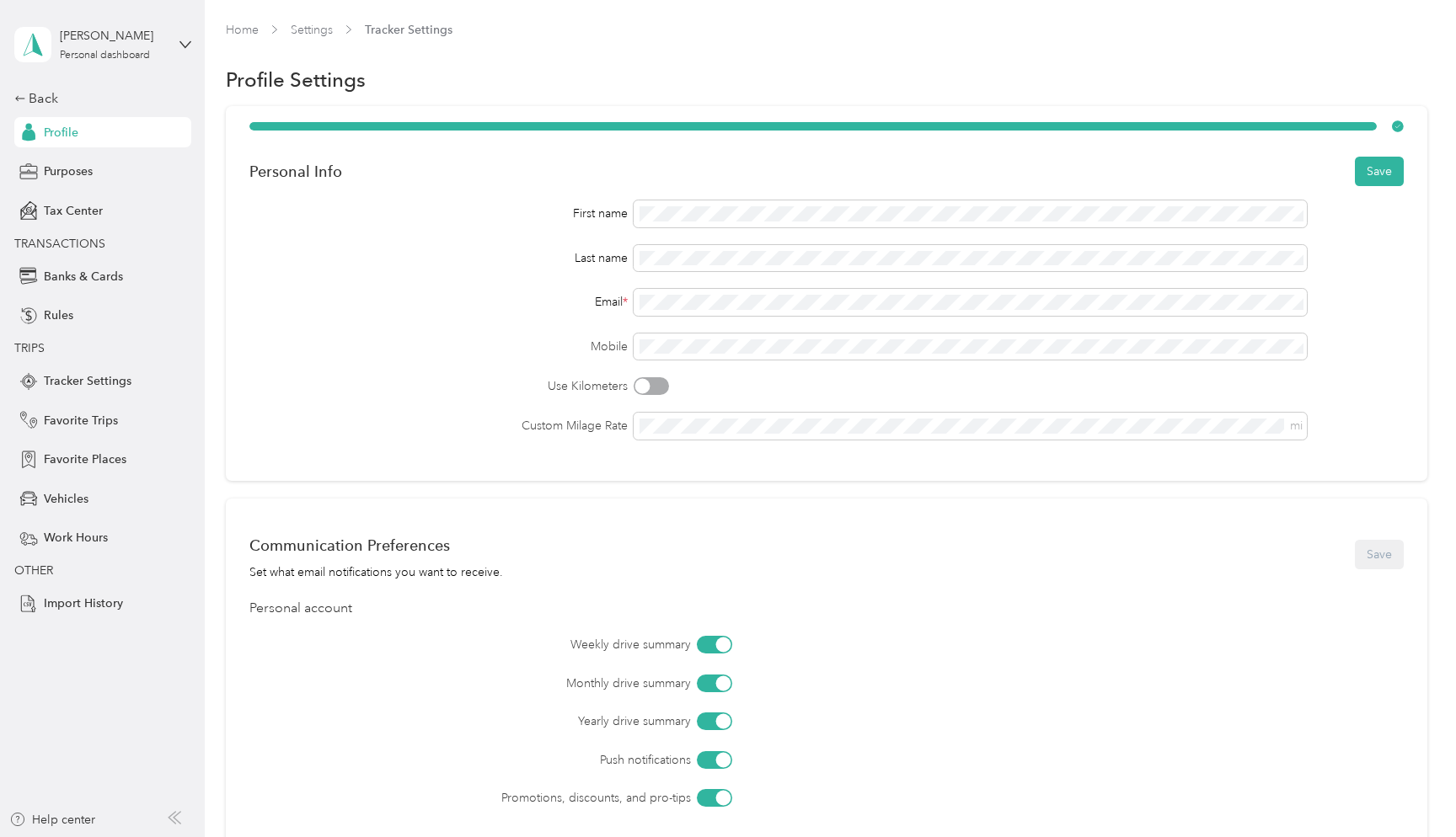
click at [477, 408] on div "First name Last name Email * Mobile Use Kilometers Custom Milage Rate mi" at bounding box center [826, 319] width 1154 height 239
click at [746, 440] on div "Personal Info Save First name Last name Email * Mobile Use Kilometers Custom Mi…" at bounding box center [826, 294] width 1202 height 375
click at [855, 473] on div "Personal Info Save First name Last name Email * Mobile Use Kilometers Custom Mi…" at bounding box center [826, 294] width 1202 height 375
click at [841, 465] on div "Personal Info Save First name Last name Email * Mobile Use Kilometers Custom Mi…" at bounding box center [826, 294] width 1202 height 375
click at [411, 453] on div "Personal Info Save First name Last name Email * Mobile Use Kilometers Custom Mi…" at bounding box center [826, 294] width 1202 height 375
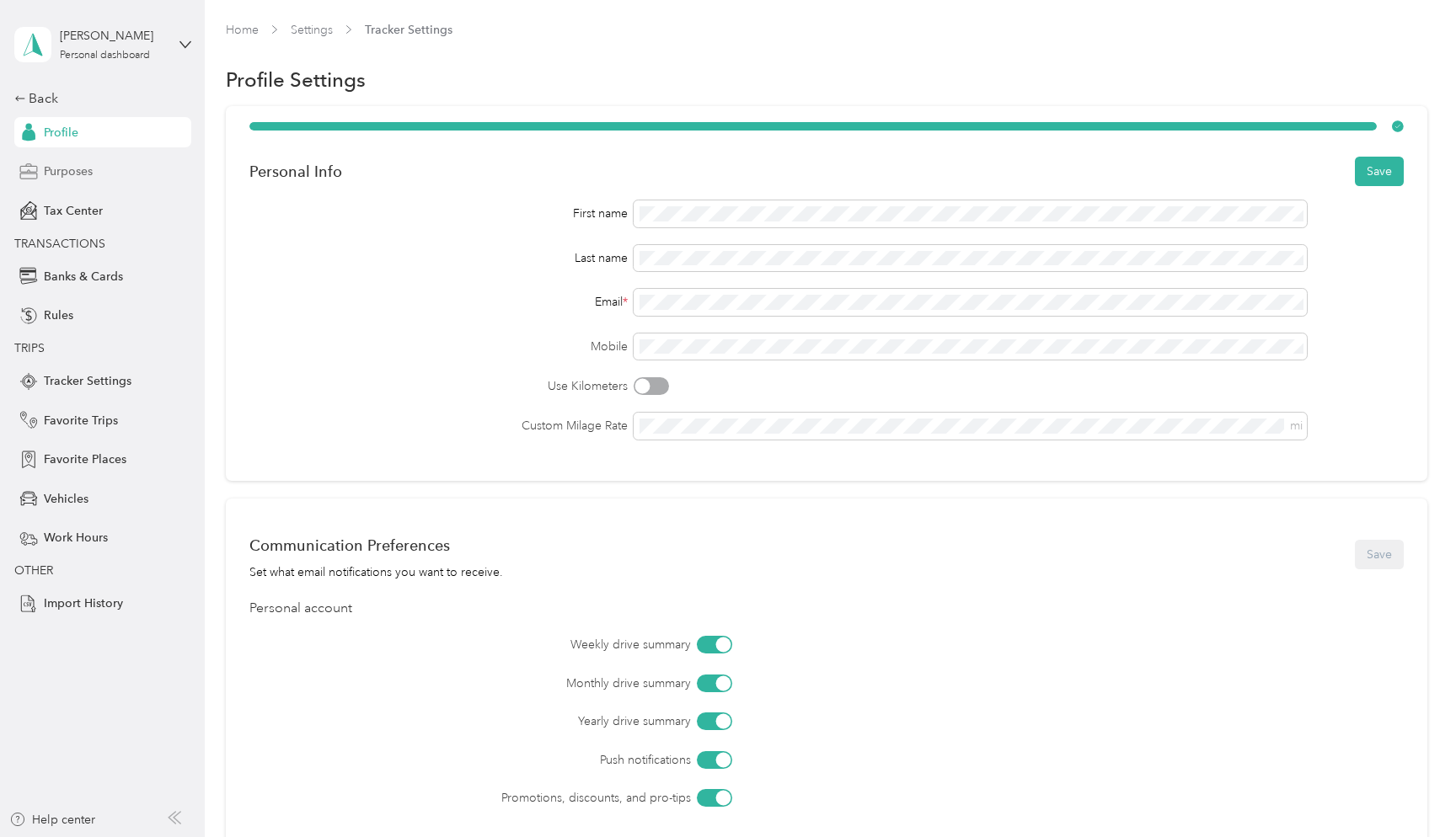
click at [89, 171] on span "Purposes" at bounding box center [68, 171] width 49 height 18
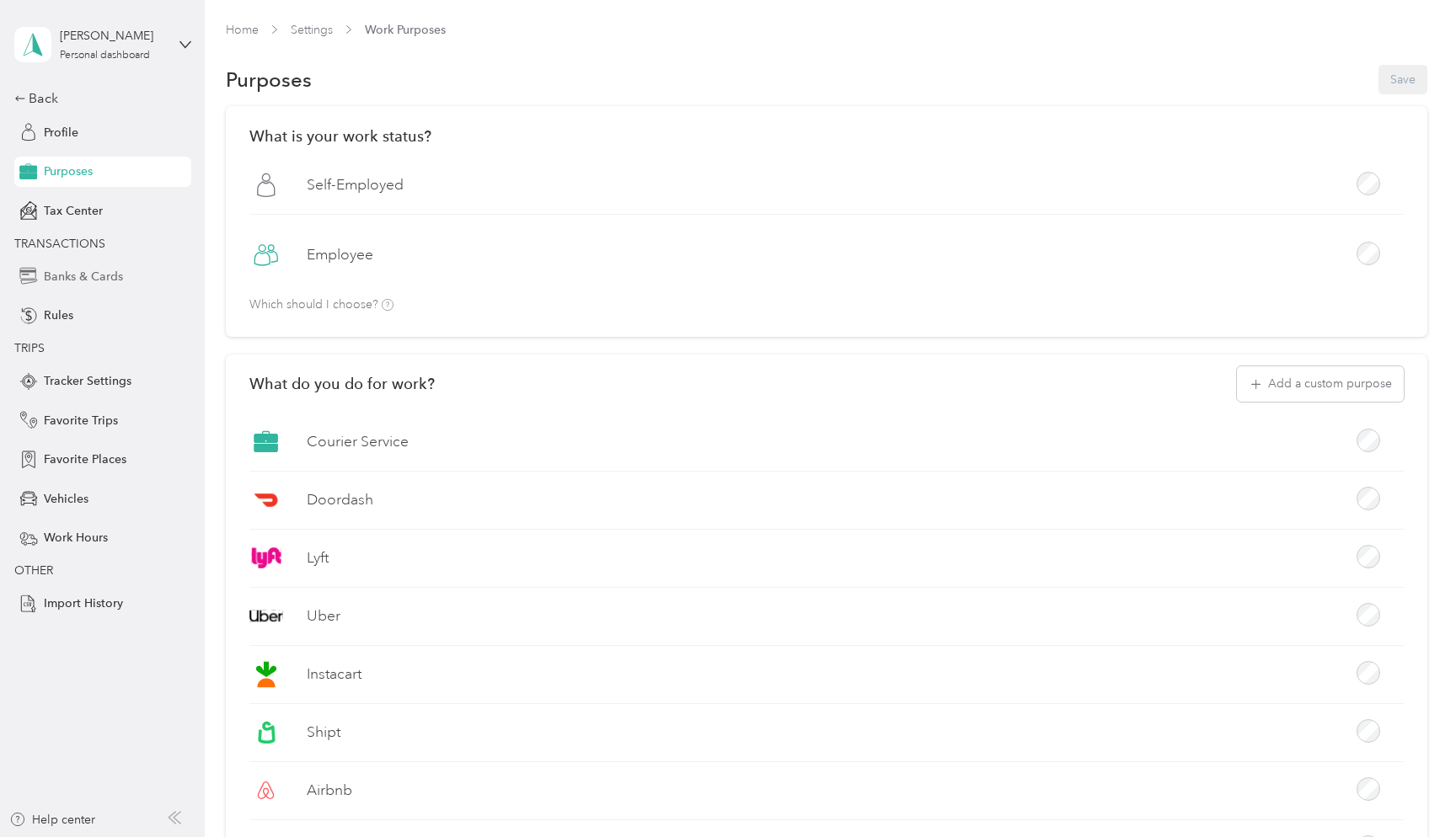
click at [79, 272] on span "Banks & Cards" at bounding box center [84, 276] width 79 height 18
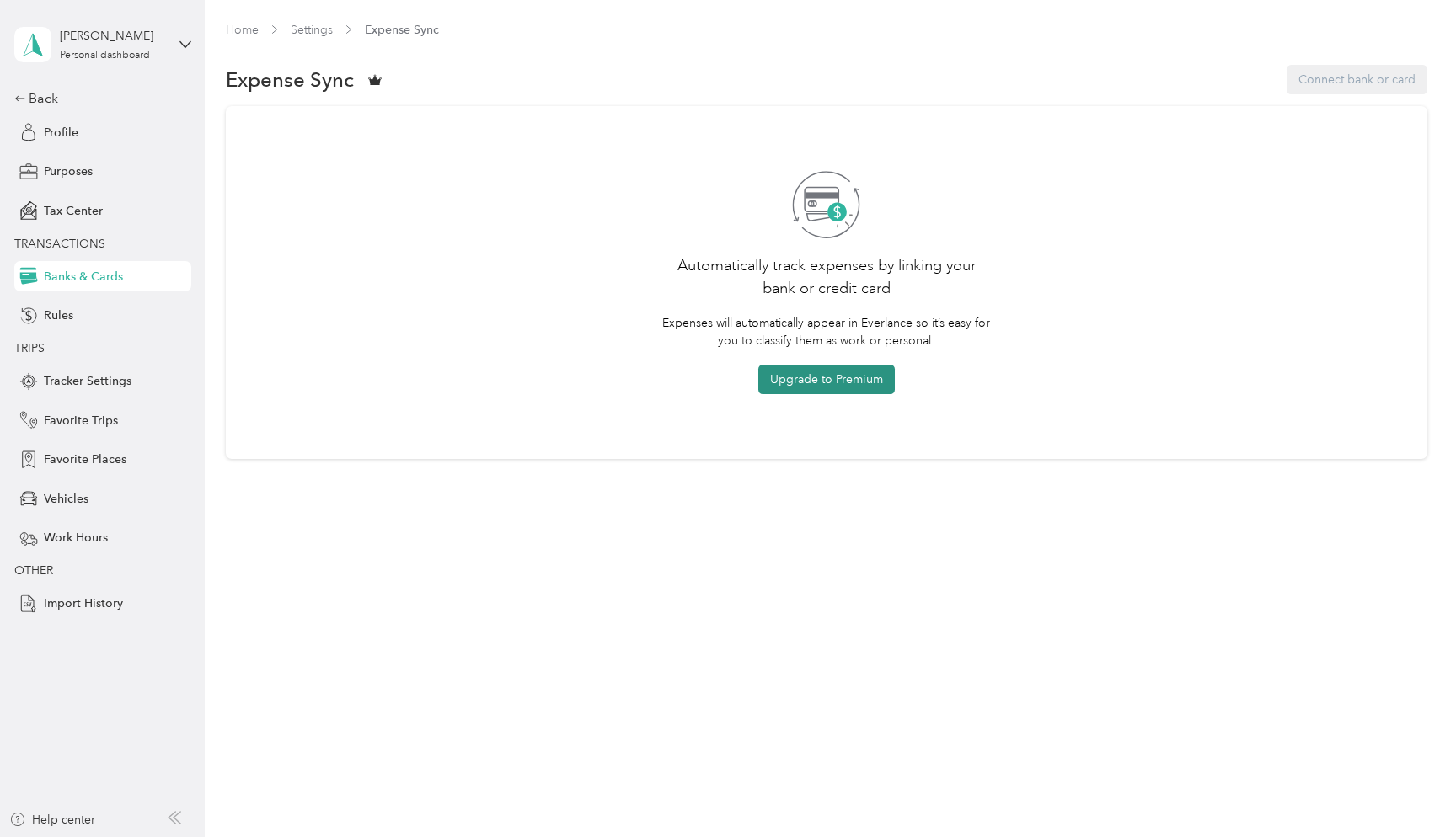
click at [877, 383] on button "Upgrade to Premium" at bounding box center [827, 379] width 137 height 30
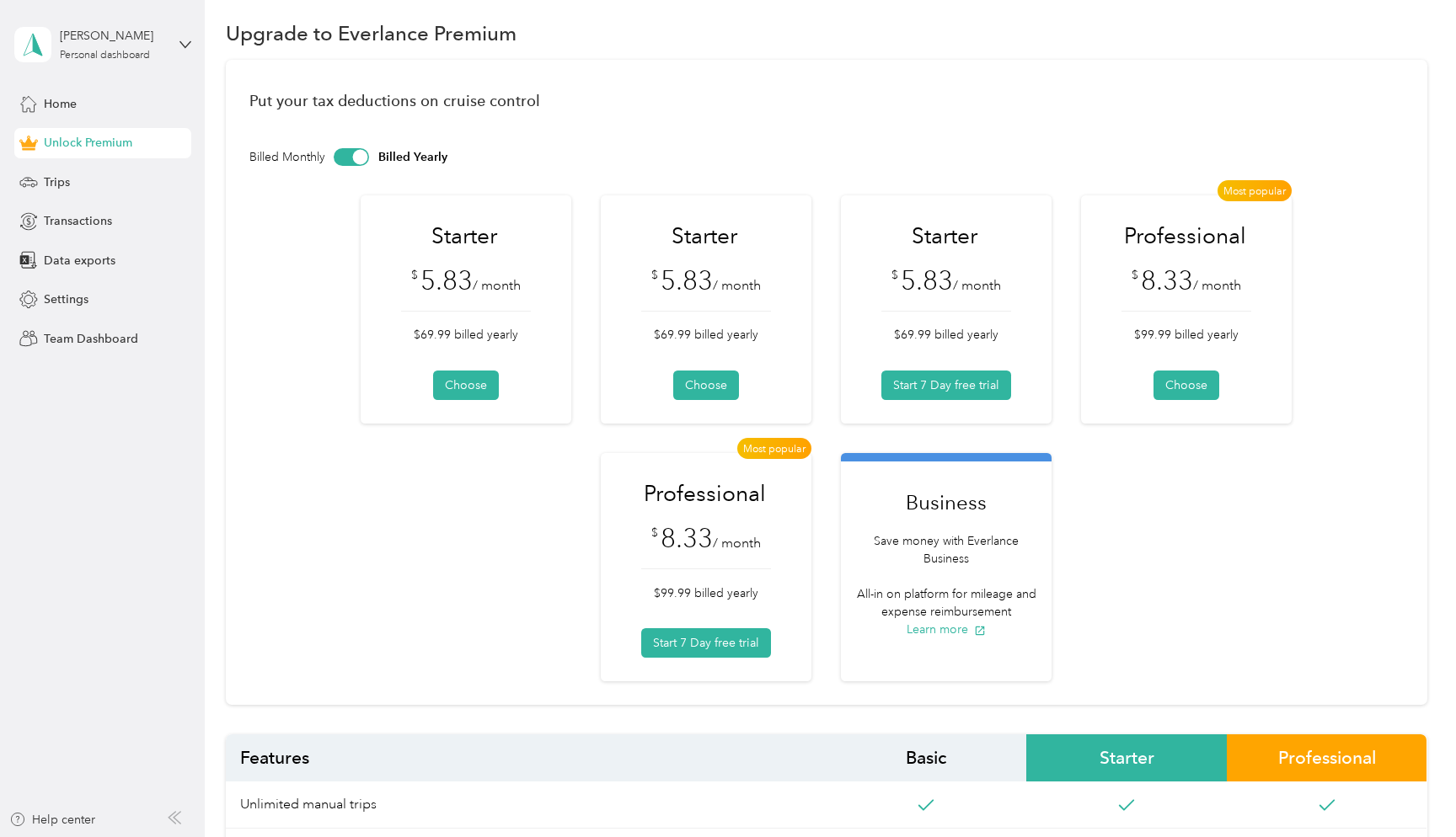
scroll to position [8, 0]
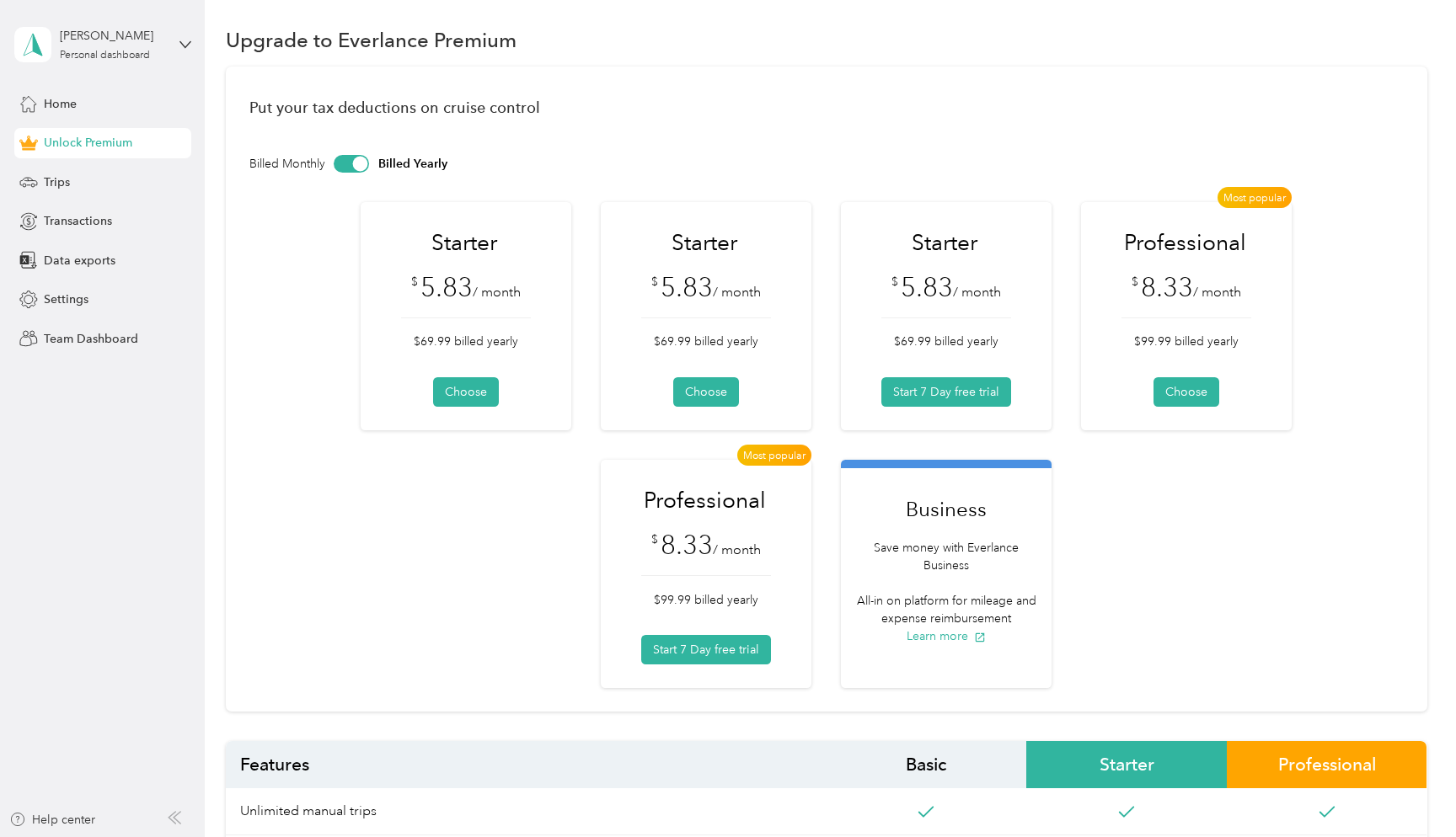
click at [947, 492] on div "Business Save money with Everlance Business All-in on platform for mileage and …" at bounding box center [946, 559] width 210 height 171
